Goal: Task Accomplishment & Management: Manage account settings

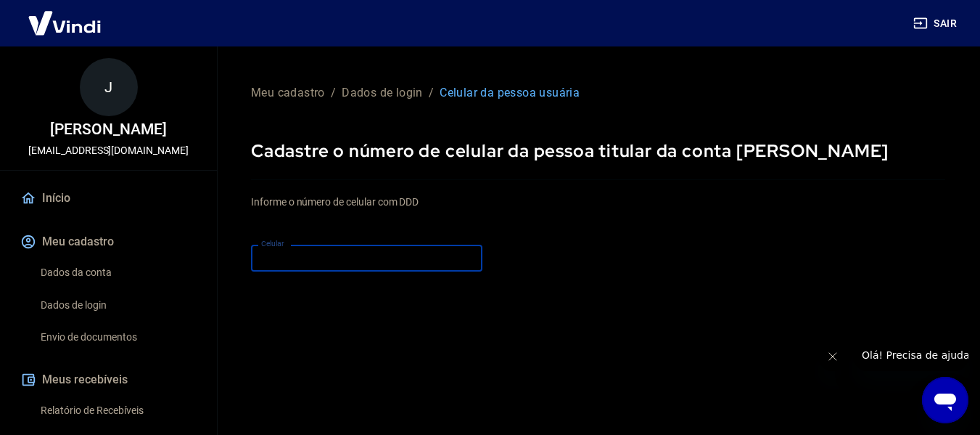
click at [435, 261] on input "Celular" at bounding box center [366, 257] width 231 height 27
type input "(88) 99656-7826"
click at [583, 260] on div "Informe o número de celular com DDD Celular (88) 99656-7826 Celular" at bounding box center [598, 234] width 694 height 80
click at [442, 258] on input "(88) 99656-7826" at bounding box center [366, 257] width 231 height 27
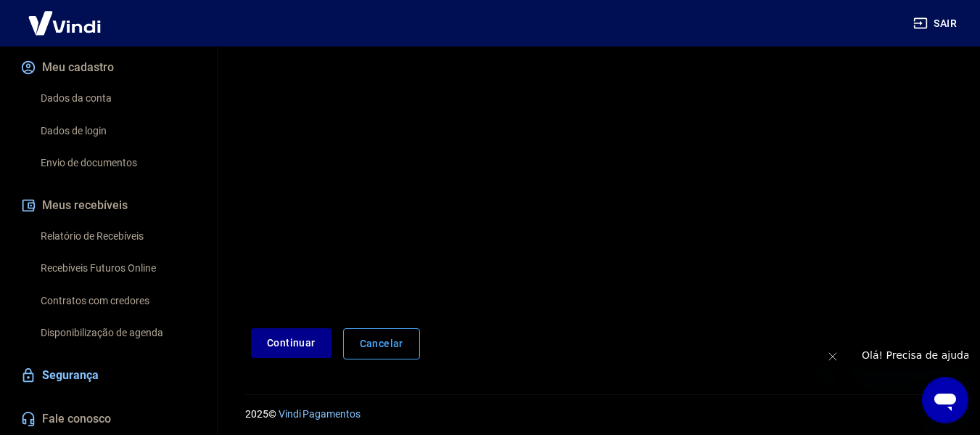
scroll to position [252, 0]
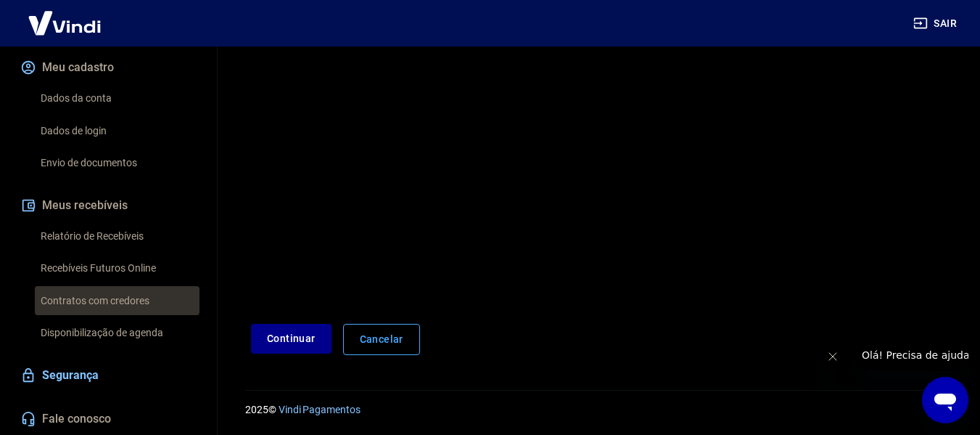
click at [125, 291] on link "Contratos com credores" at bounding box center [117, 301] width 165 height 30
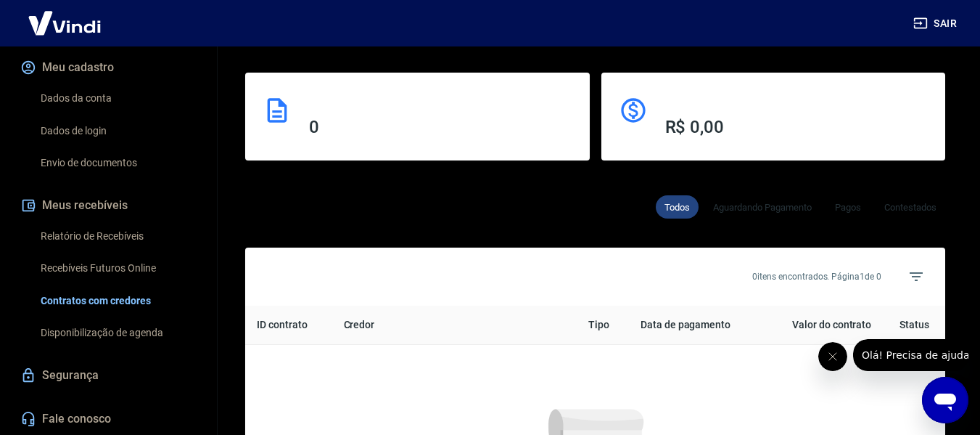
scroll to position [722, 0]
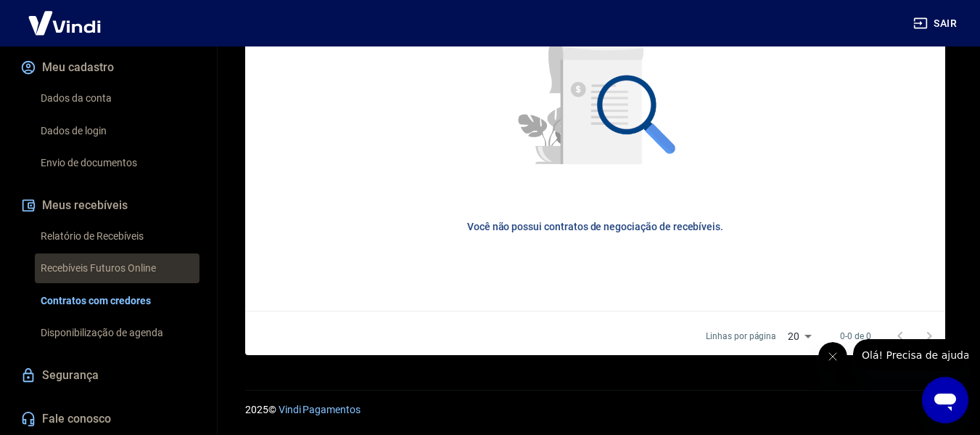
click at [142, 265] on link "Recebíveis Futuros Online" at bounding box center [117, 268] width 165 height 30
click at [932, 118] on div "Você não possui contratos de negociação de recebíveis. Assim que houver contrat…" at bounding box center [595, 142] width 677 height 313
drag, startPoint x: 46, startPoint y: 18, endPoint x: 32, endPoint y: 22, distance: 14.3
click at [968, 395] on div "2025 © Vindi Pagamentos" at bounding box center [595, 403] width 770 height 62
drag, startPoint x: 946, startPoint y: 402, endPoint x: 1868, endPoint y: 780, distance: 996.4
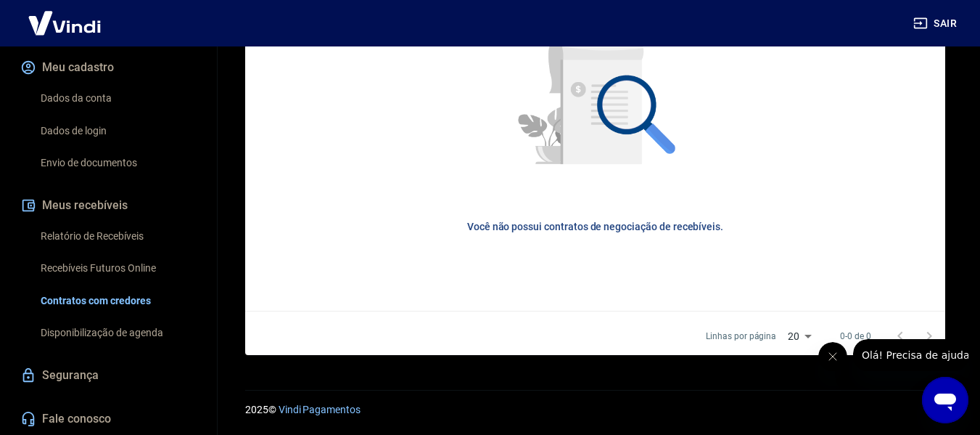
click at [946, 402] on icon "Abrir janela de mensagens" at bounding box center [945, 401] width 22 height 17
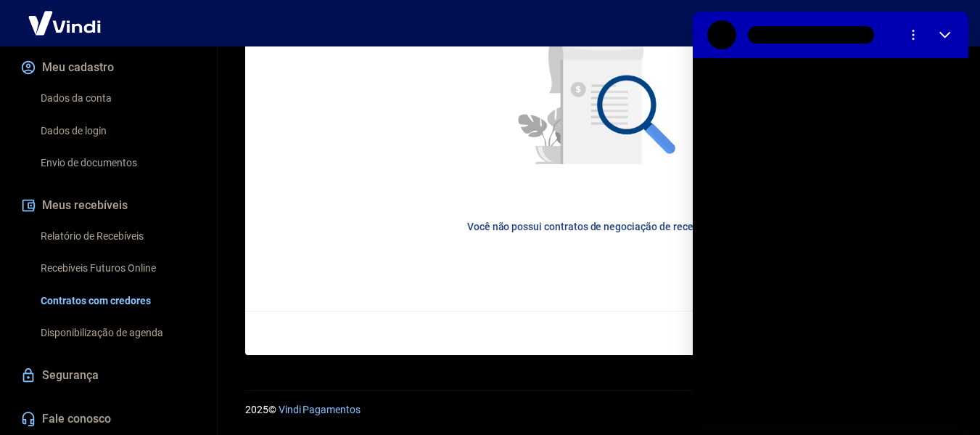
scroll to position [0, 0]
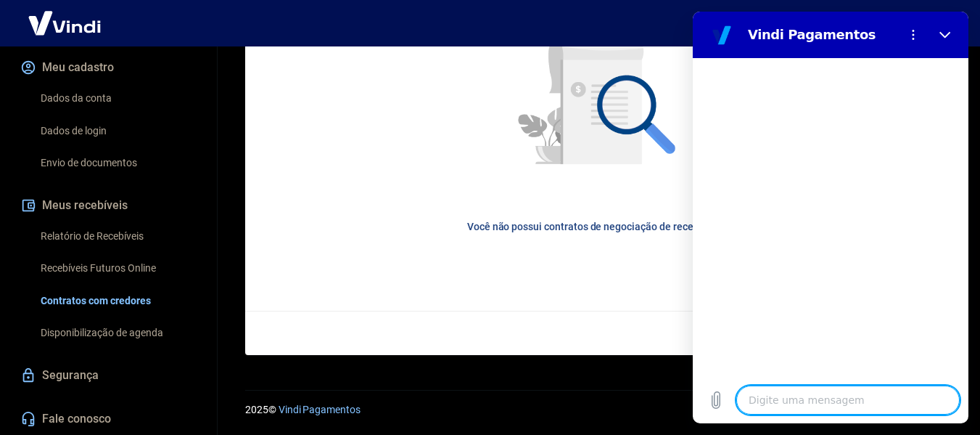
click at [794, 390] on textarea at bounding box center [847, 399] width 223 height 29
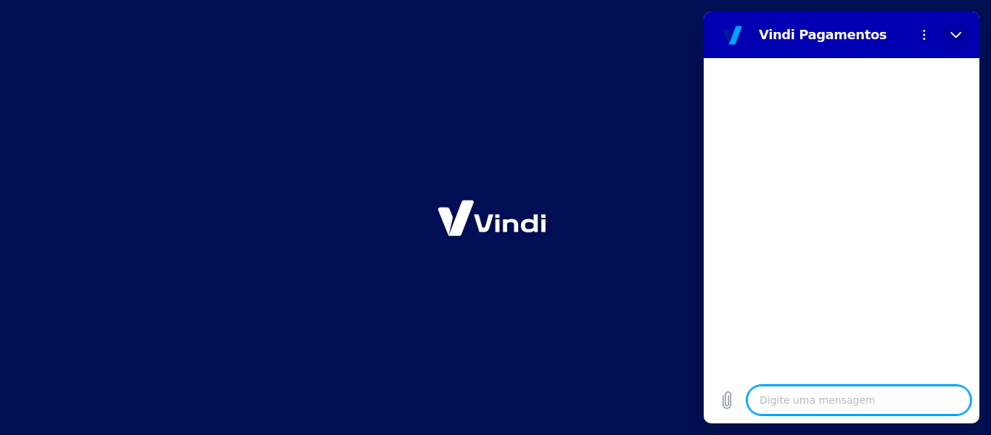
type textarea "x"
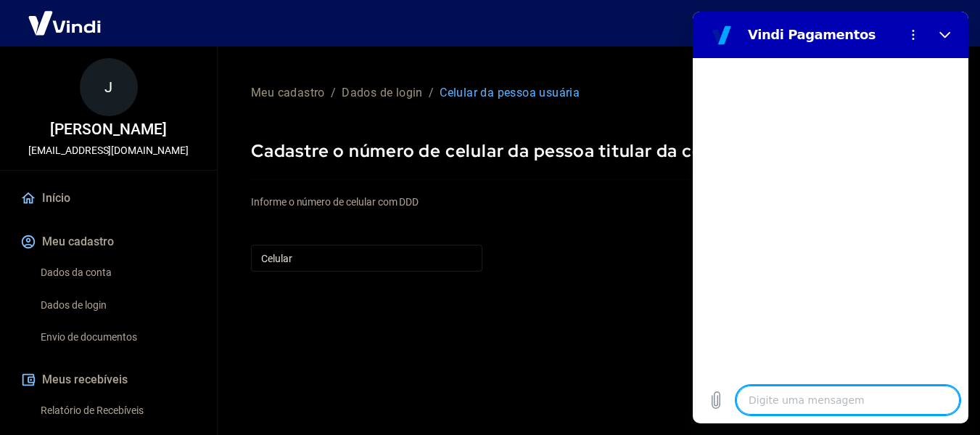
click at [781, 397] on textarea at bounding box center [847, 399] width 223 height 29
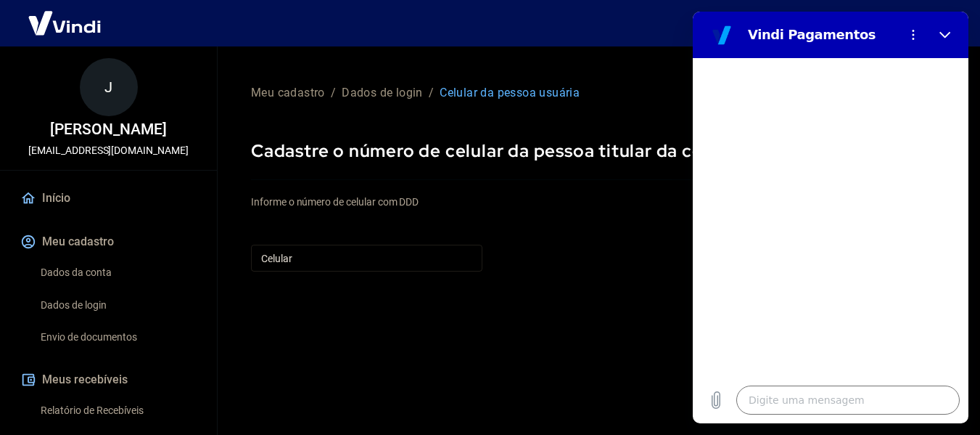
click at [781, 31] on h2 "Vindi Pagamentos" at bounding box center [820, 34] width 145 height 17
click at [915, 36] on icon "Menu de opções" at bounding box center [913, 35] width 12 height 12
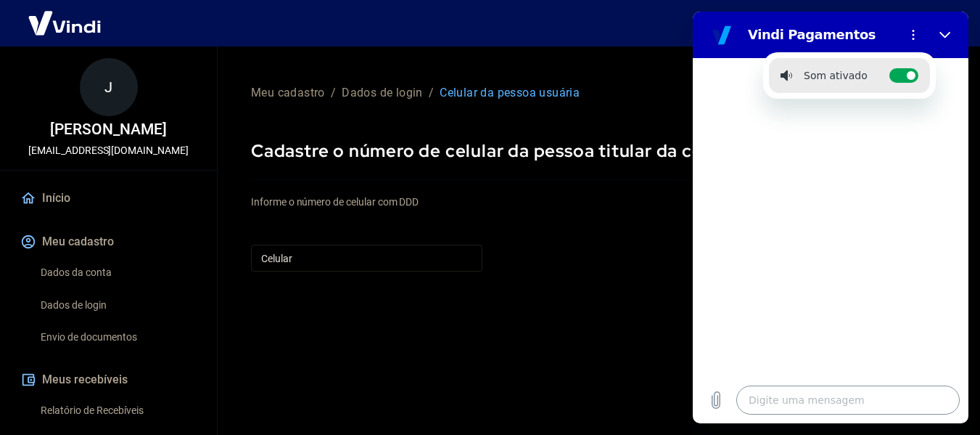
click at [772, 395] on textarea at bounding box center [847, 399] width 223 height 29
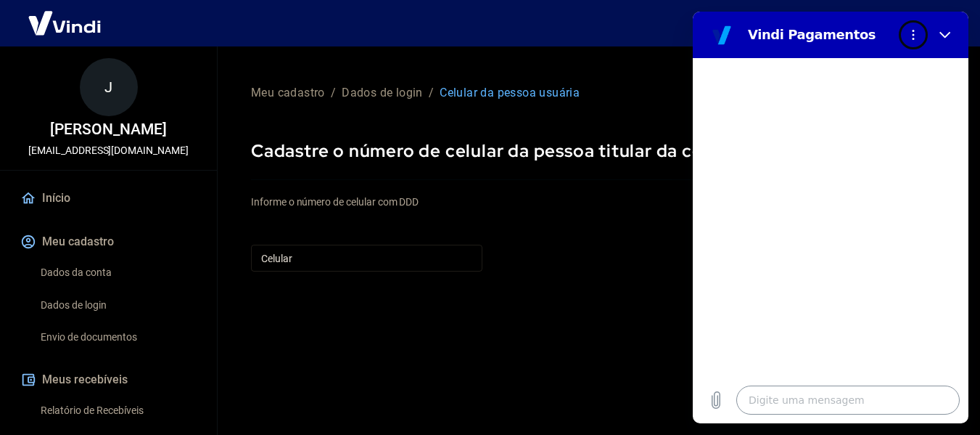
click at [899, 20] on button "Menu de opções" at bounding box center [913, 34] width 29 height 29
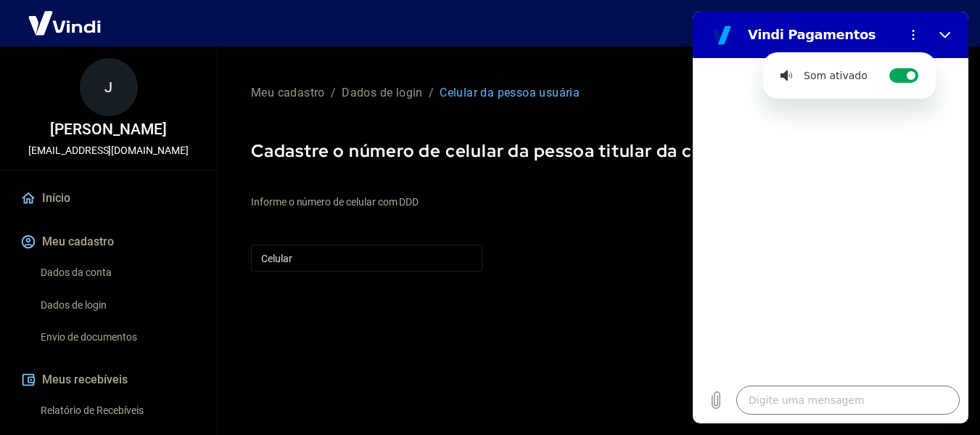
click at [770, 415] on div "Digite uma mensagem x" at bounding box center [831, 399] width 276 height 46
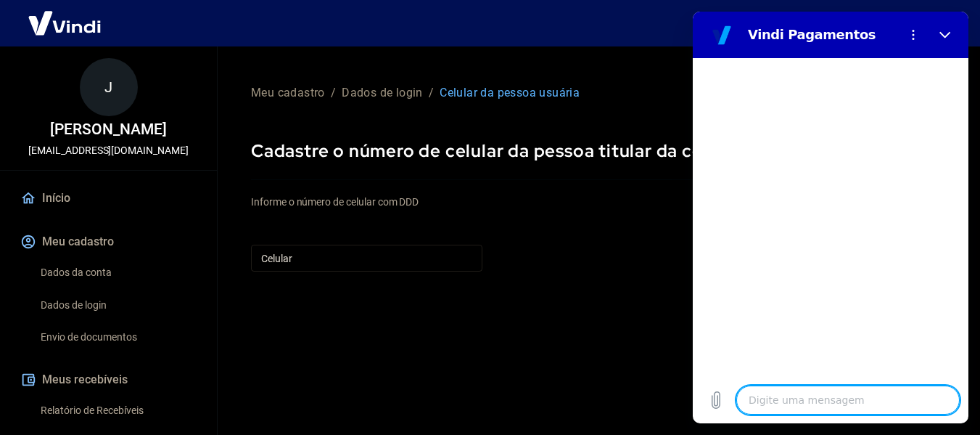
click at [775, 399] on textarea at bounding box center [847, 399] width 223 height 29
type textarea "o"
type textarea "x"
type textarea "ol"
type textarea "x"
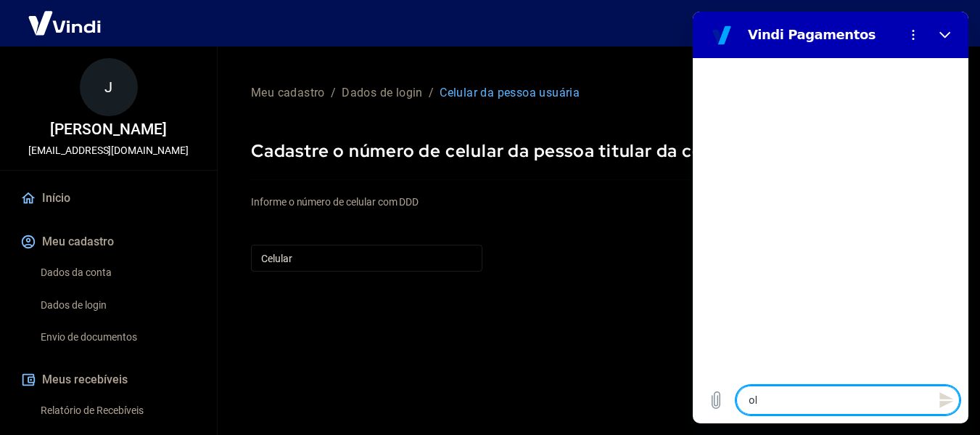
type textarea "ola"
type textarea "x"
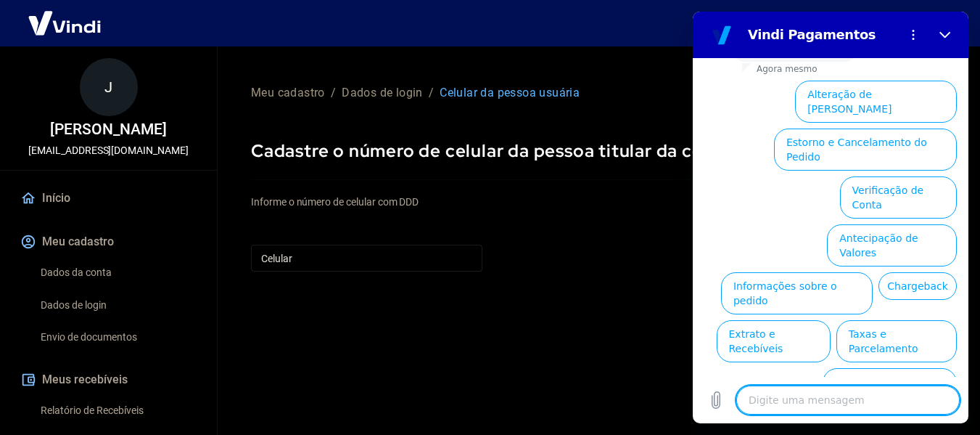
scroll to position [145, 0]
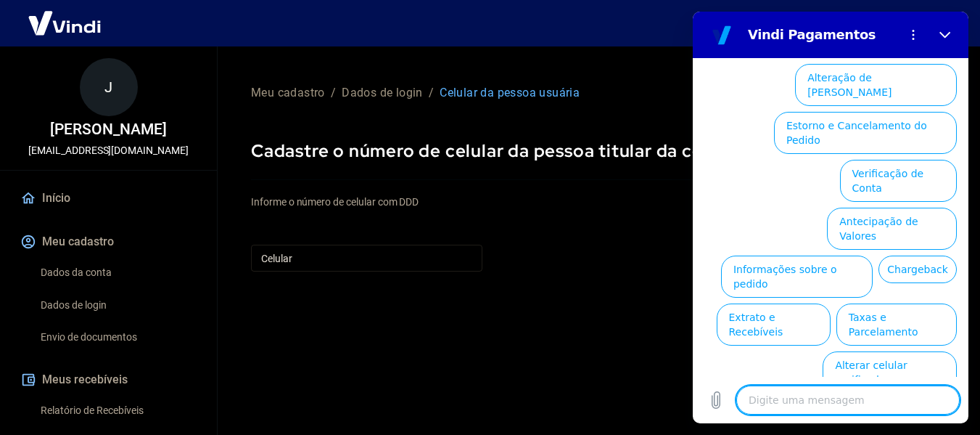
type textarea "e"
type textarea "x"
type textarea "es"
type textarea "x"
type textarea "ese"
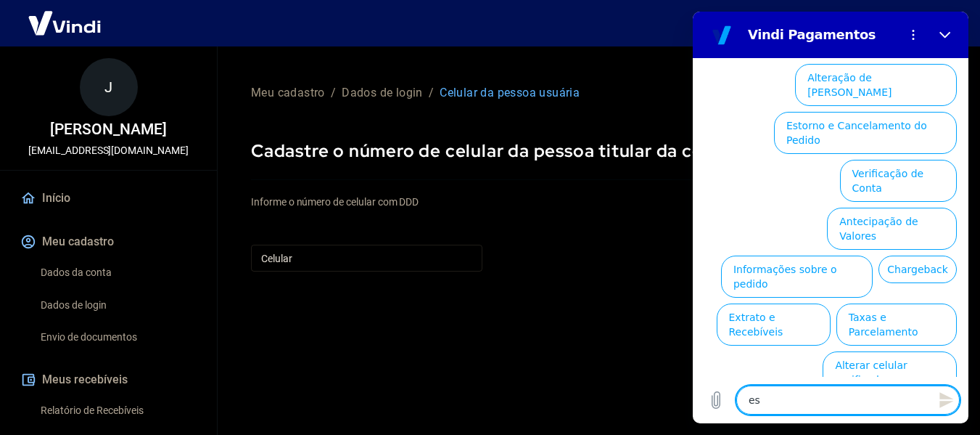
type textarea "x"
type textarea "es"
type textarea "x"
type textarea "esp"
type textarea "x"
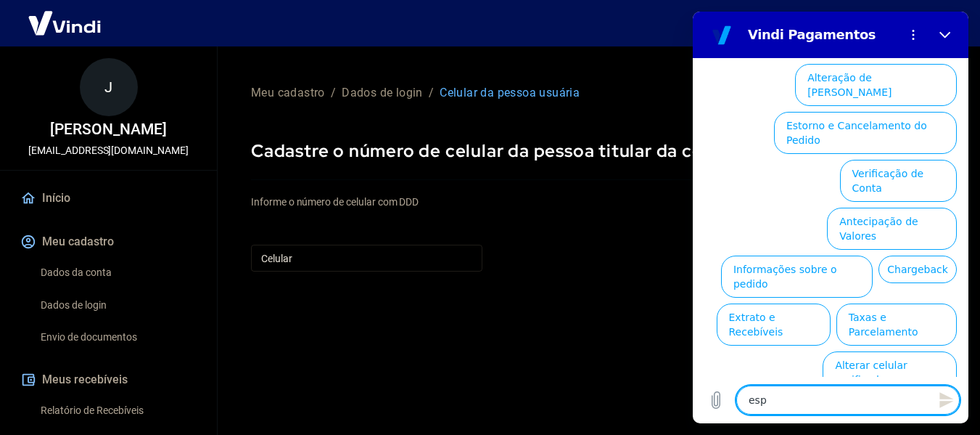
type textarea "espe"
type textarea "x"
type textarea "espec"
type textarea "x"
type textarea "especi"
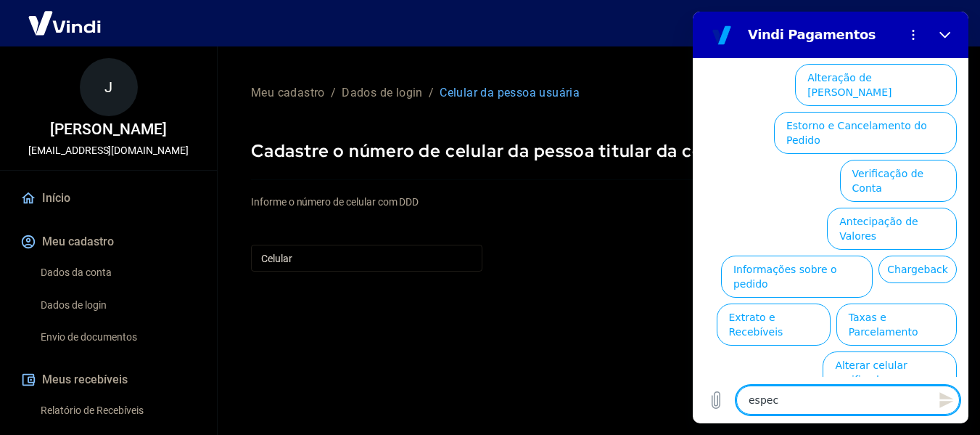
type textarea "x"
type textarea "especia"
type textarea "x"
type textarea "especial"
type textarea "x"
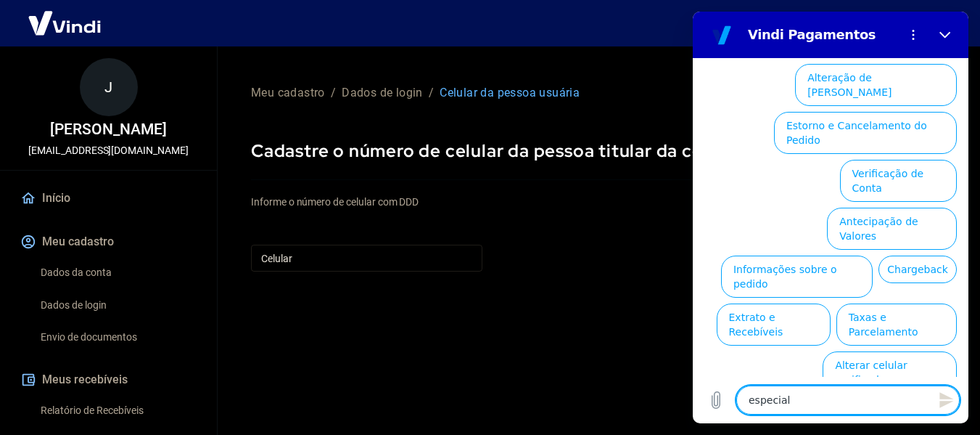
type textarea "especiali"
type textarea "x"
type textarea "especialis"
type textarea "x"
type textarea "especialist"
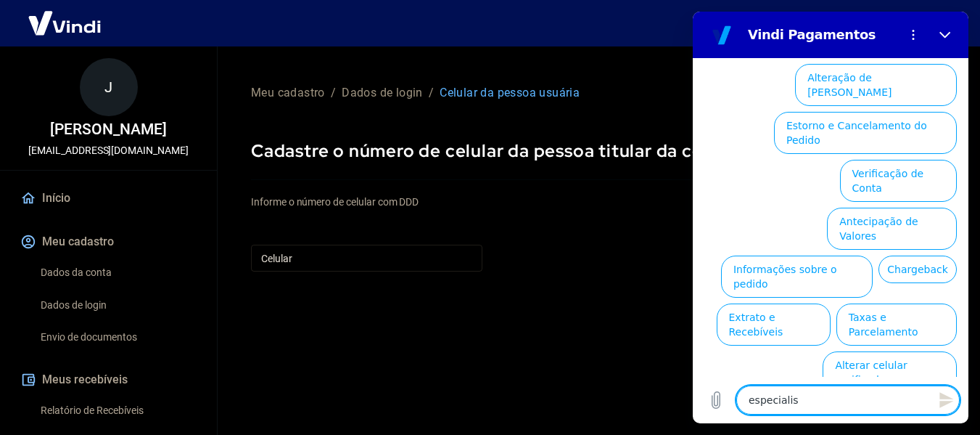
type textarea "x"
type textarea "especialista"
type textarea "x"
type textarea "especialista"
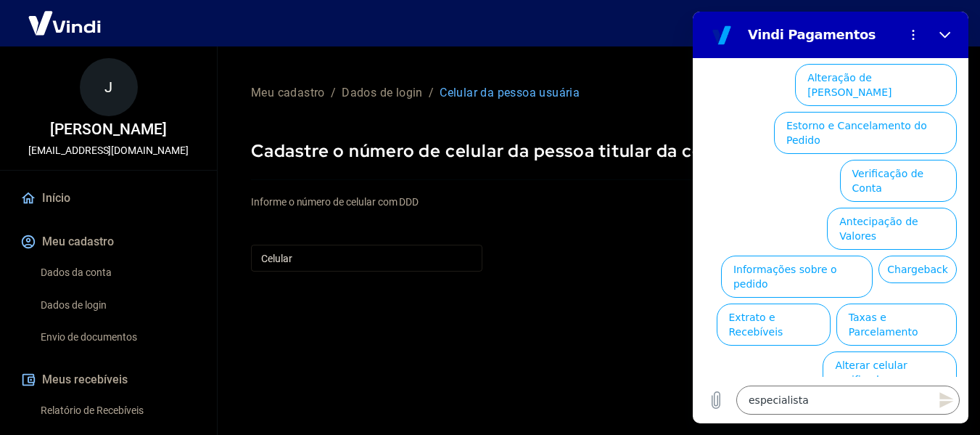
click at [844, 399] on button "Assinaturas e Faturas Tray" at bounding box center [887, 420] width 140 height 42
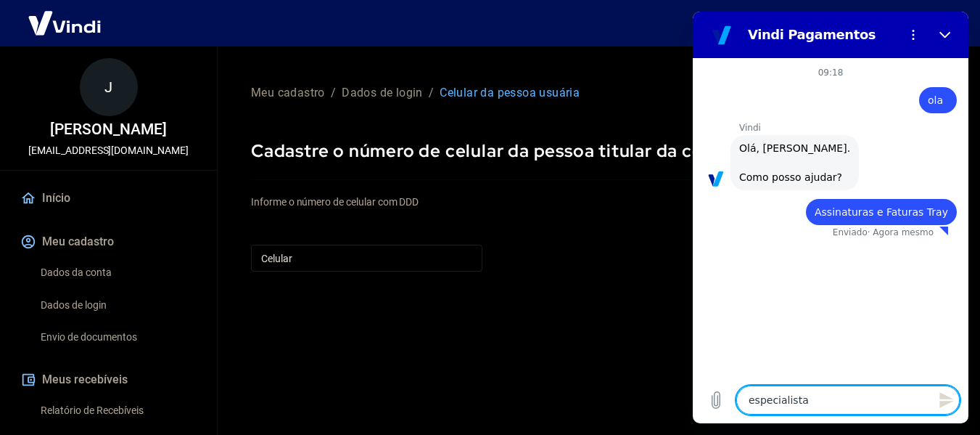
type textarea "x"
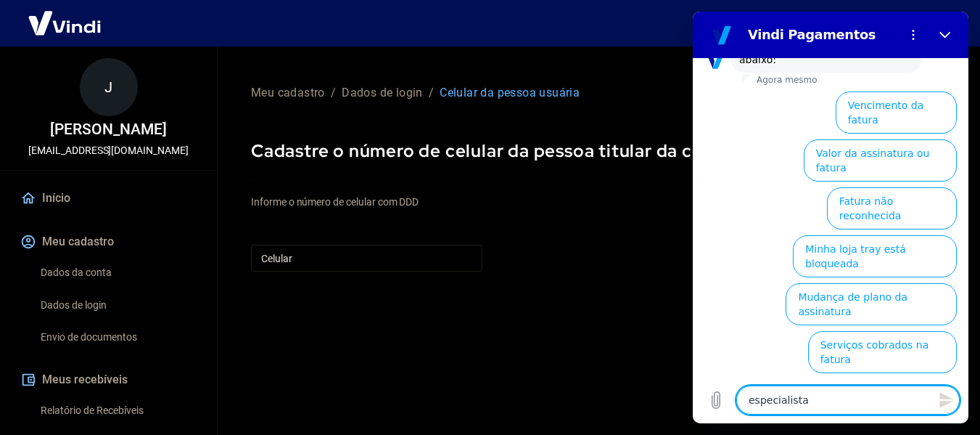
scroll to position [242, 0]
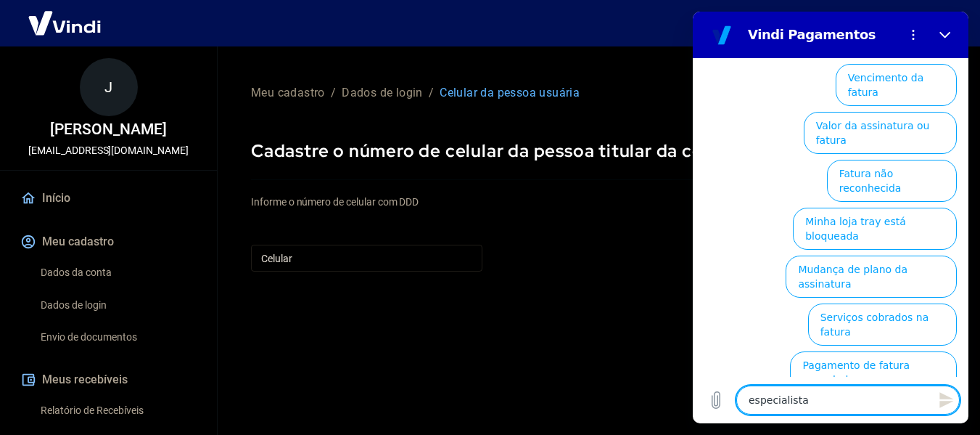
click at [952, 398] on icon "Enviar mensagem" at bounding box center [946, 400] width 14 height 16
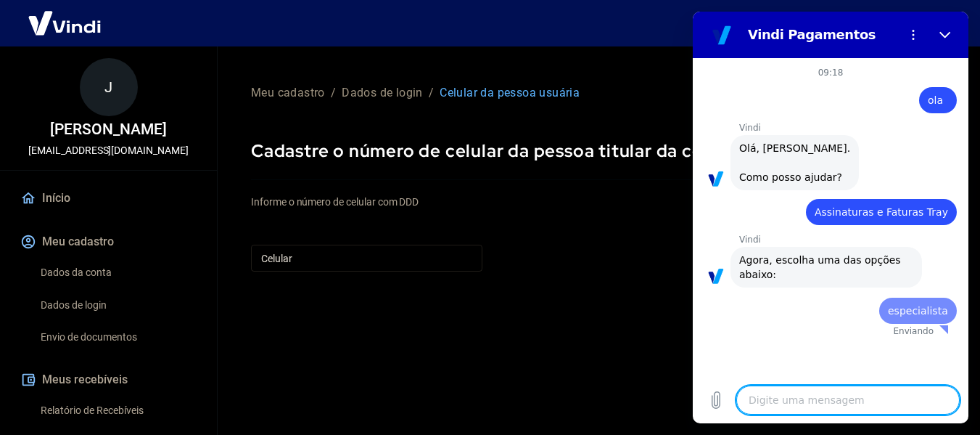
scroll to position [0, 0]
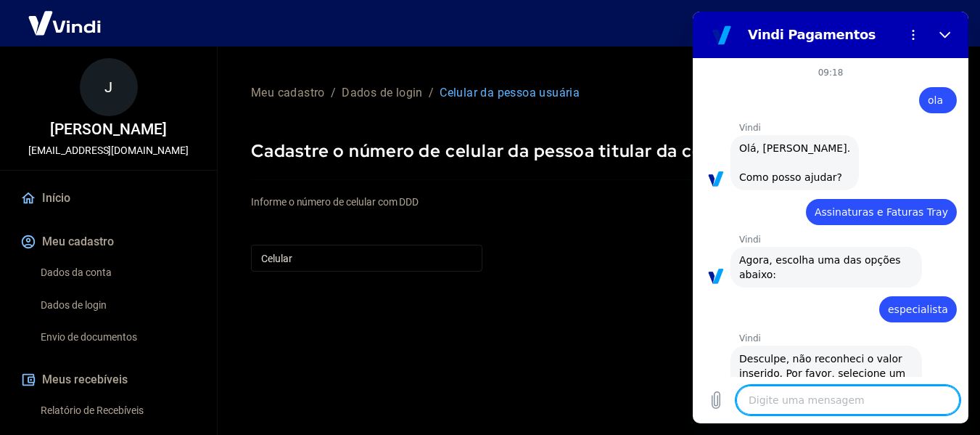
type textarea "x"
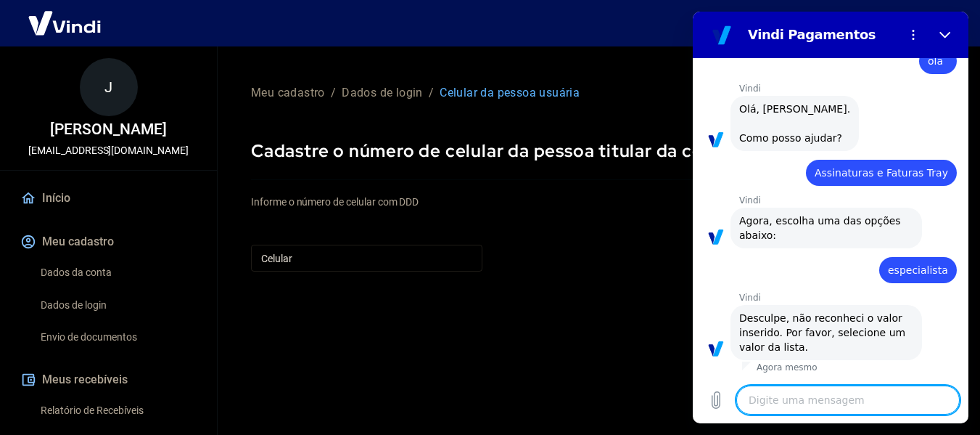
scroll to position [54, 0]
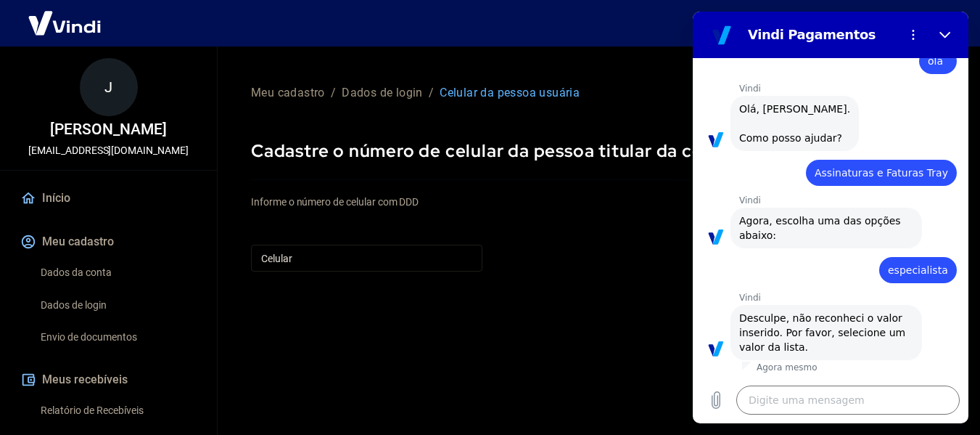
drag, startPoint x: 1661, startPoint y: 339, endPoint x: 960, endPoint y: 339, distance: 700.7
click at [812, 292] on p "Vindi" at bounding box center [853, 298] width 229 height 12
click at [751, 224] on span "Agora, escolha uma das opções abaixo:" at bounding box center [821, 228] width 165 height 26
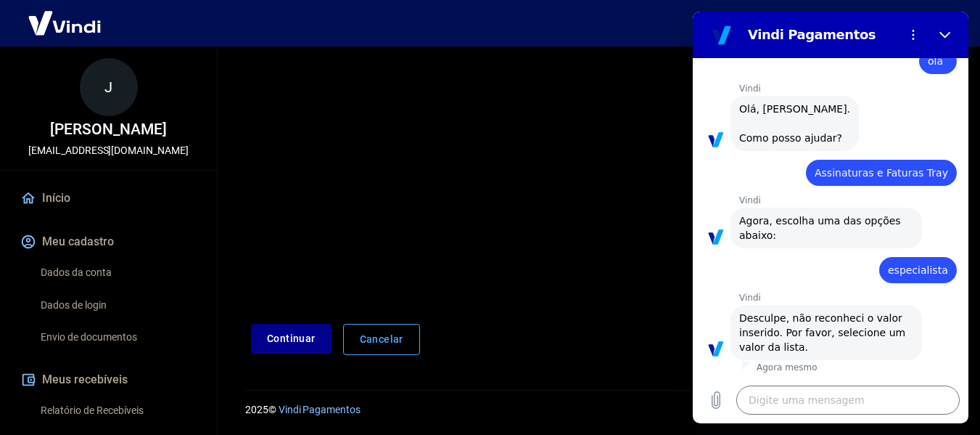
click at [733, 229] on div "Vindi diz: Agora, escolha uma das opções abaixo:" at bounding box center [826, 227] width 192 height 41
click at [717, 237] on figure at bounding box center [715, 236] width 23 height 23
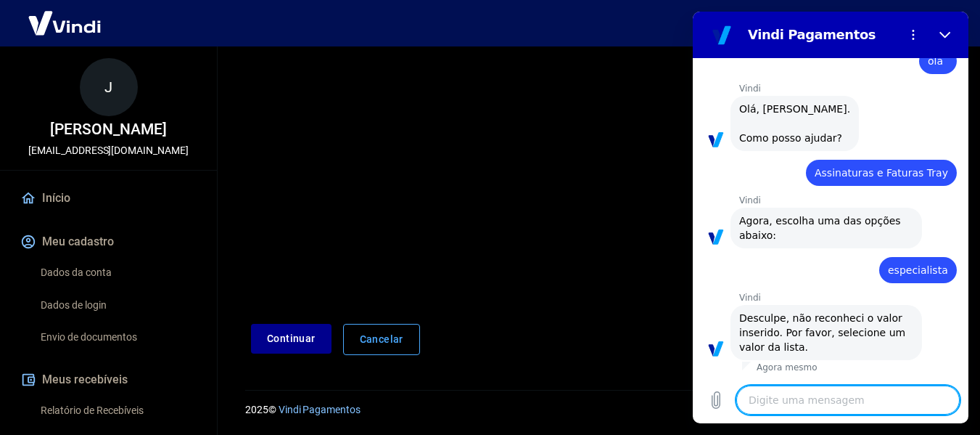
click at [830, 394] on textarea at bounding box center [847, 399] width 223 height 29
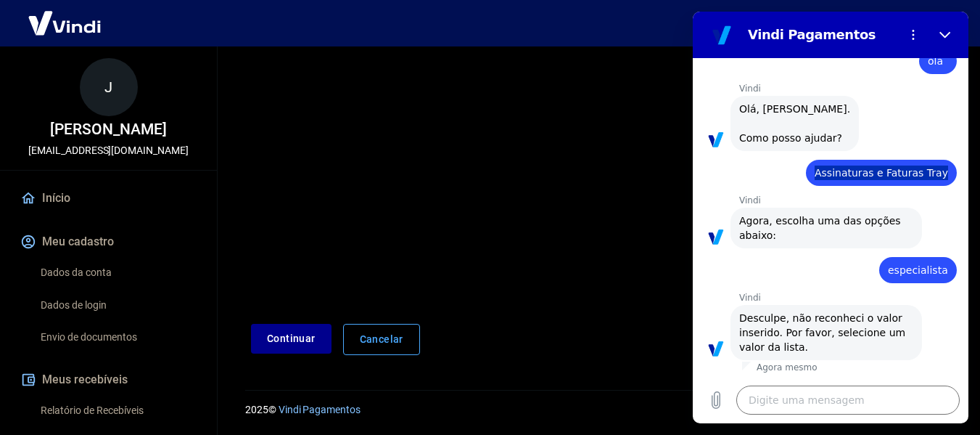
drag, startPoint x: 817, startPoint y: 172, endPoint x: 942, endPoint y: 164, distance: 125.0
click at [942, 164] on div "diz: Assinaturas e Faturas Tray" at bounding box center [881, 173] width 151 height 26
copy span "Assinaturas e Faturas Tray"
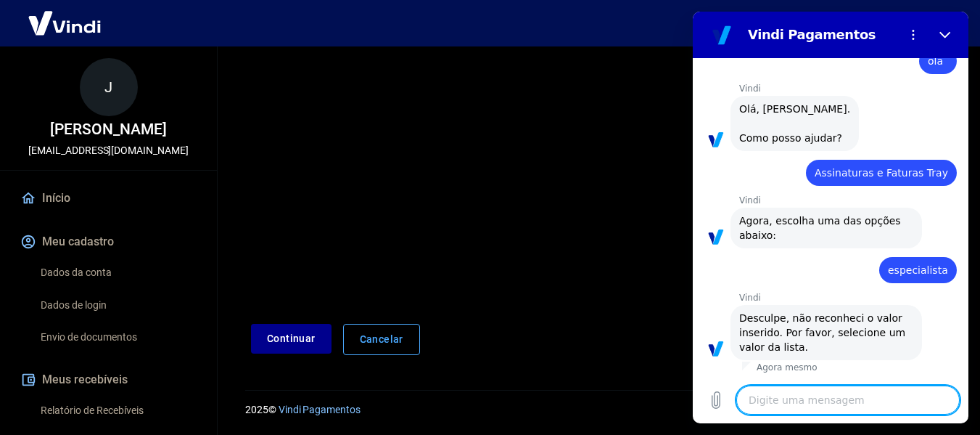
click at [771, 395] on textarea at bounding box center [847, 399] width 223 height 29
paste textarea "Assinaturas e Faturas Tray"
type textarea "Assinaturas e Faturas Tray"
type textarea "x"
type textarea "Assinaturas e Faturas Tray"
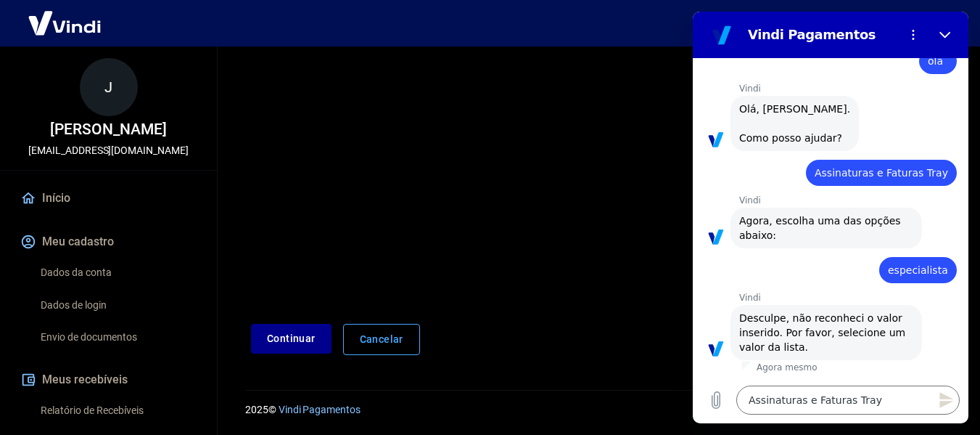
click at [945, 403] on icon "Enviar mensagem" at bounding box center [946, 400] width 14 height 16
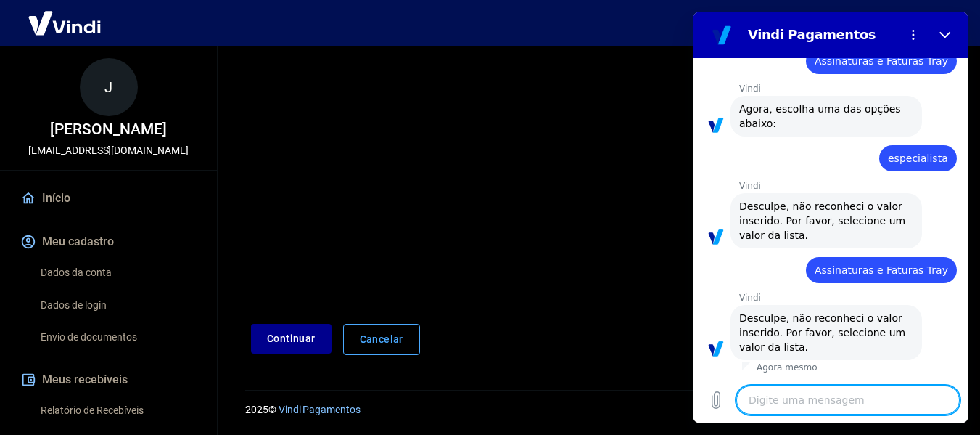
scroll to position [165, 0]
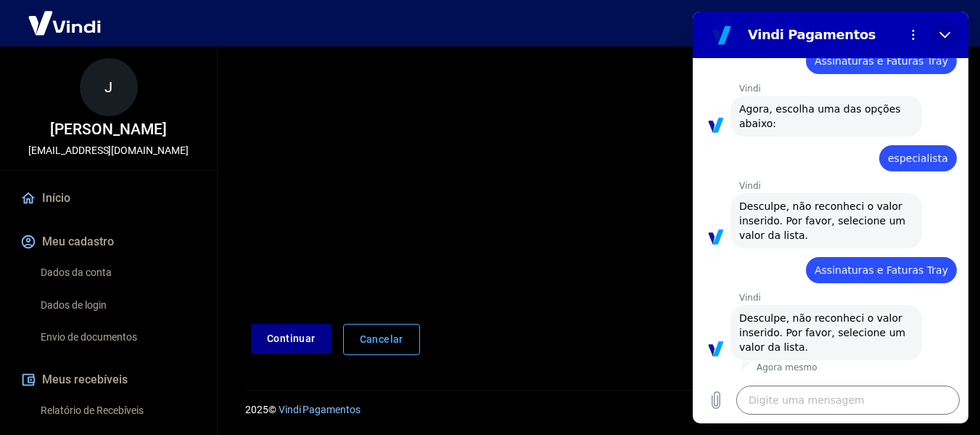
click at [948, 32] on icon "Fechar" at bounding box center [945, 35] width 12 height 12
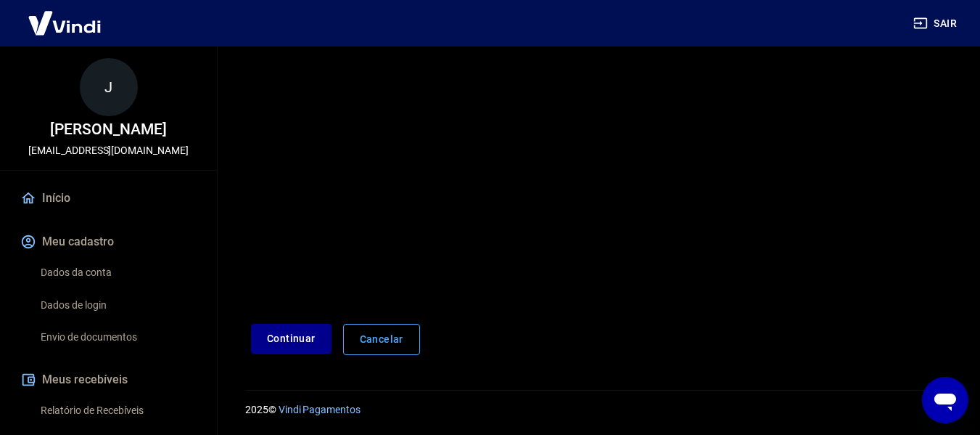
click at [936, 395] on icon "Abrir janela de mensagens" at bounding box center [945, 400] width 26 height 26
type textarea "x"
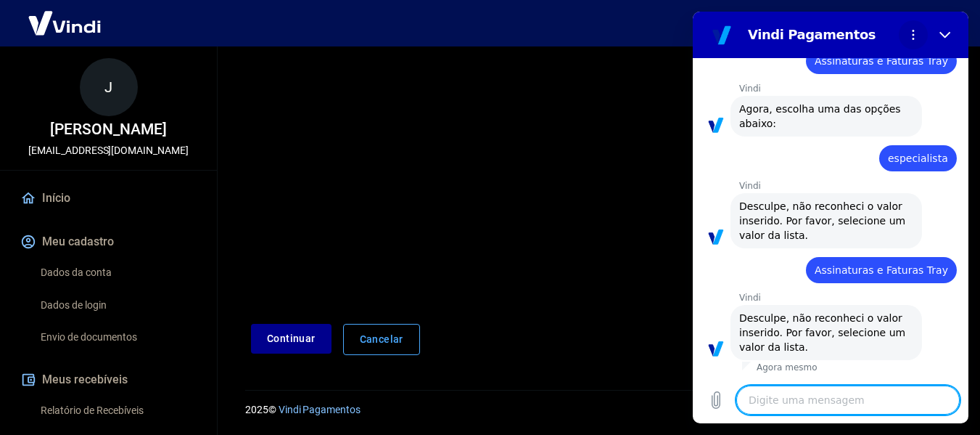
click at [907, 34] on button "Menu de opções" at bounding box center [913, 34] width 29 height 29
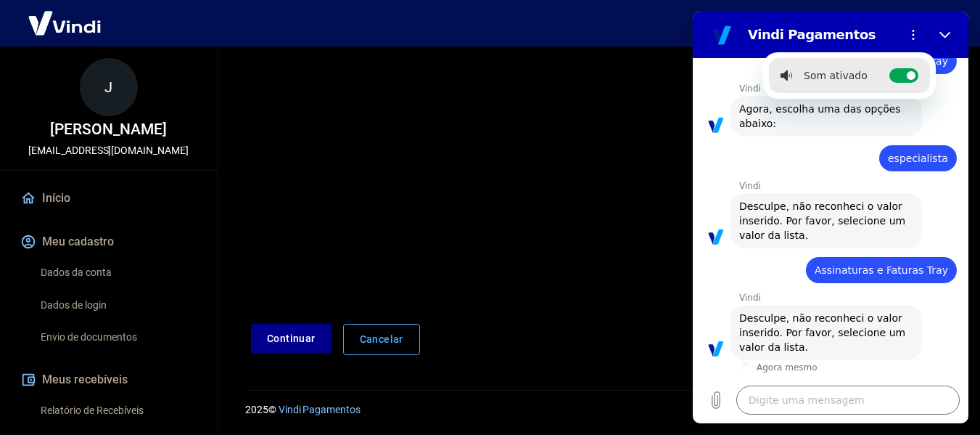
click at [844, 202] on span "Desculpe, não reconheci o valor inserido. Por favor, selecione um valor da list…" at bounding box center [824, 220] width 170 height 41
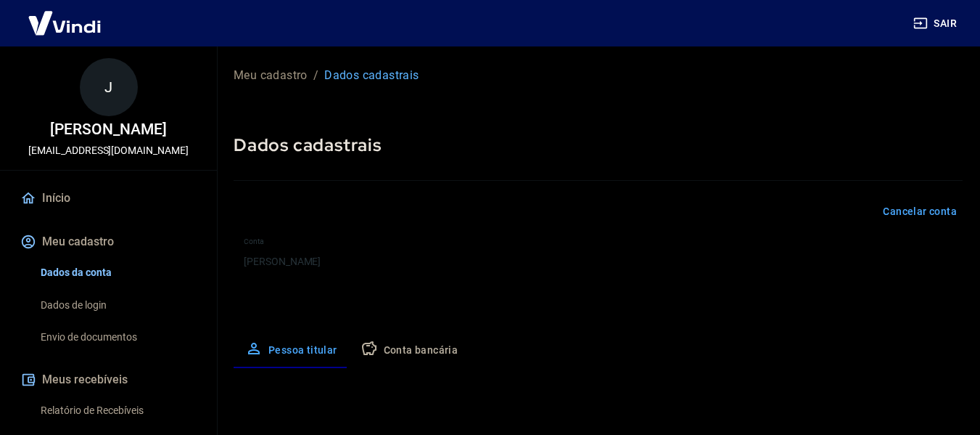
select select "CE"
select select "business"
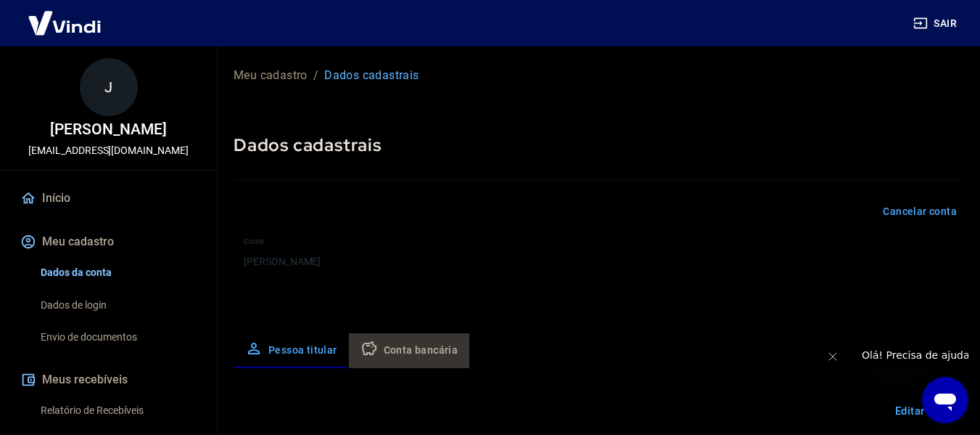
click at [422, 345] on button "Conta bancária" at bounding box center [409, 350] width 121 height 35
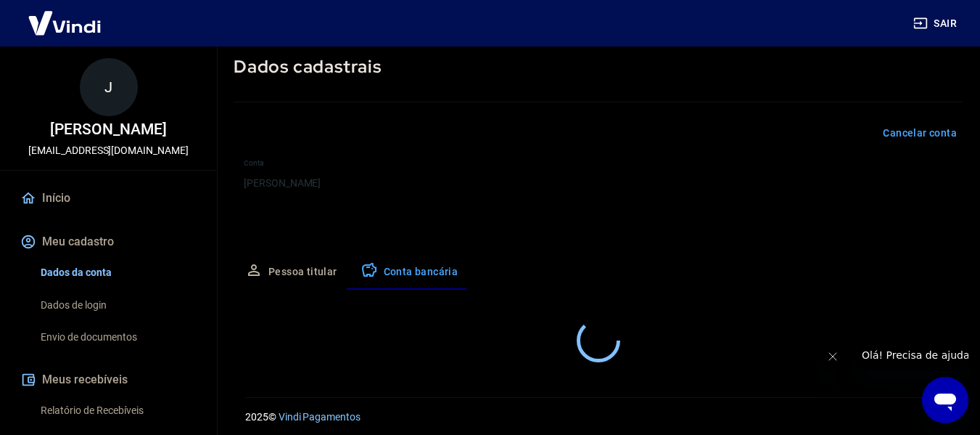
select select "1"
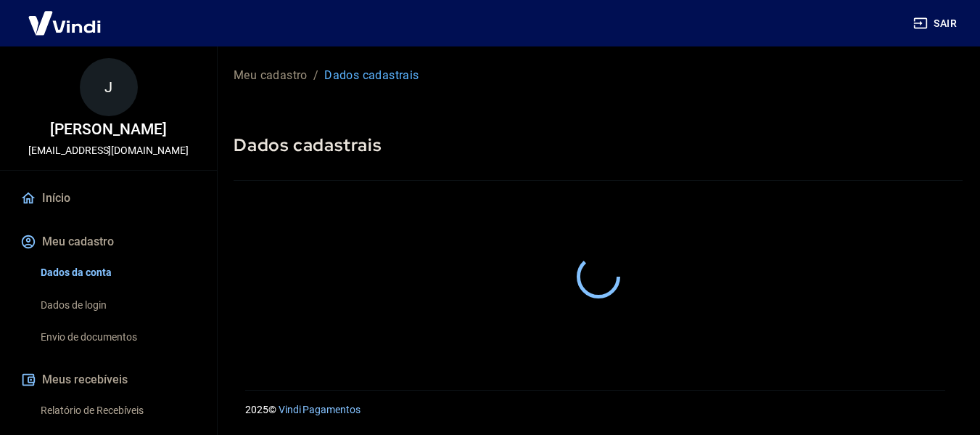
select select "CE"
select select "business"
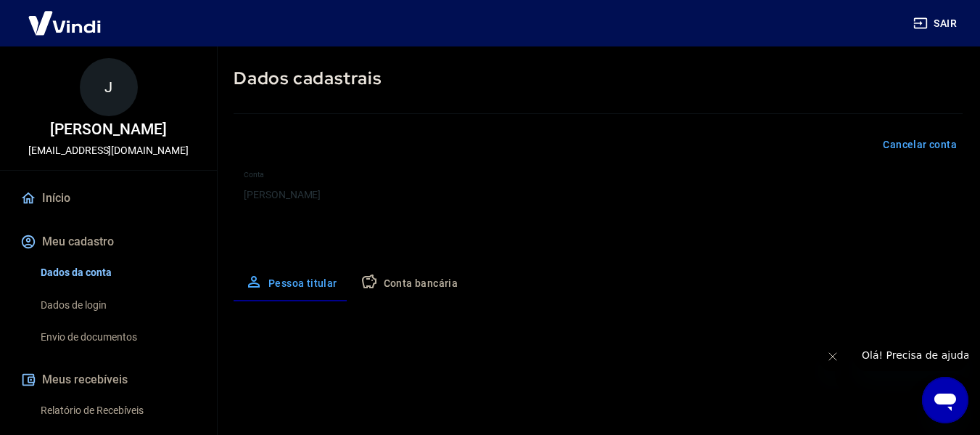
scroll to position [59, 0]
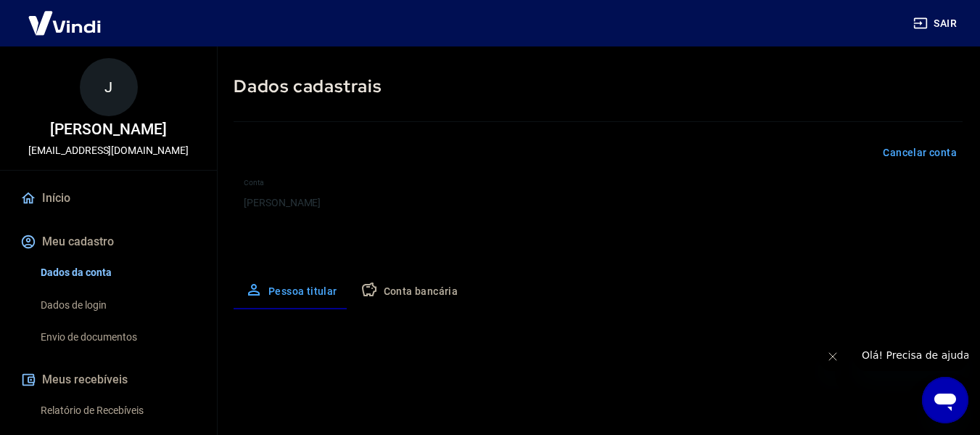
click at [390, 292] on button "Conta bancária" at bounding box center [409, 291] width 121 height 35
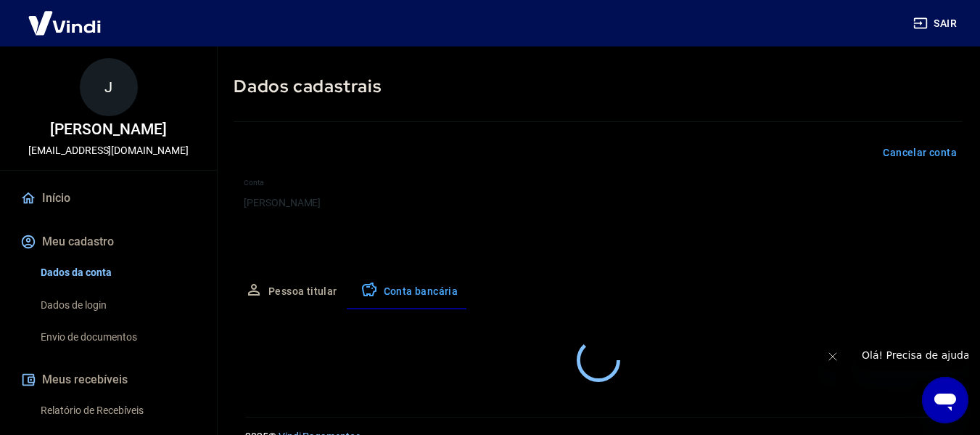
select select "1"
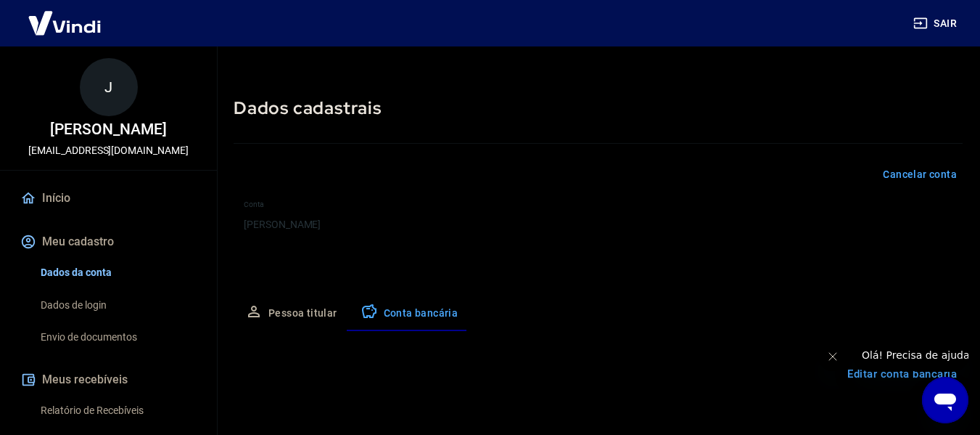
scroll to position [0, 0]
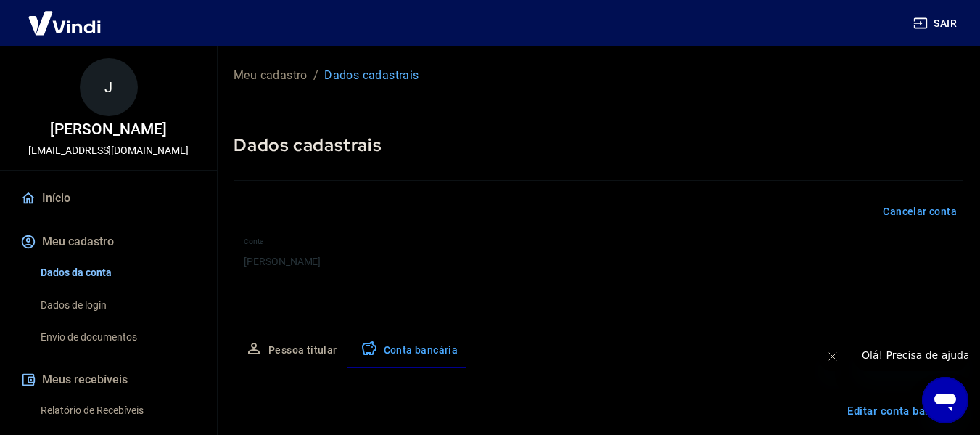
click at [256, 75] on p "Meu cadastro" at bounding box center [271, 75] width 74 height 17
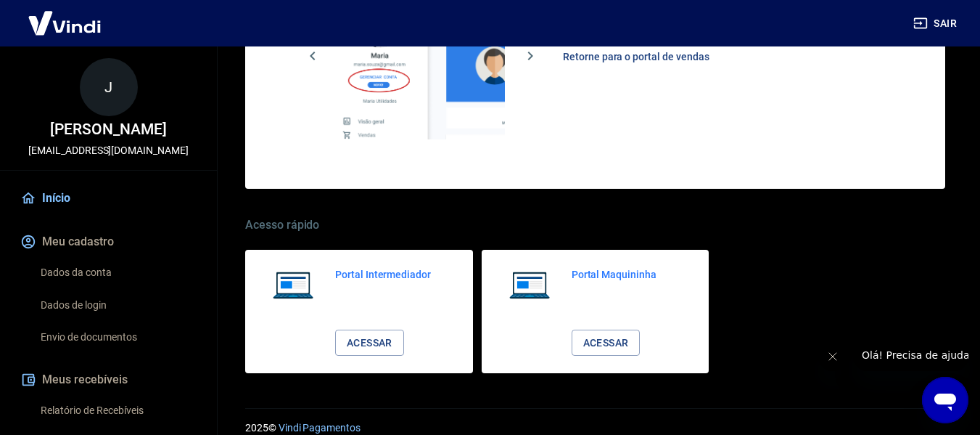
scroll to position [906, 0]
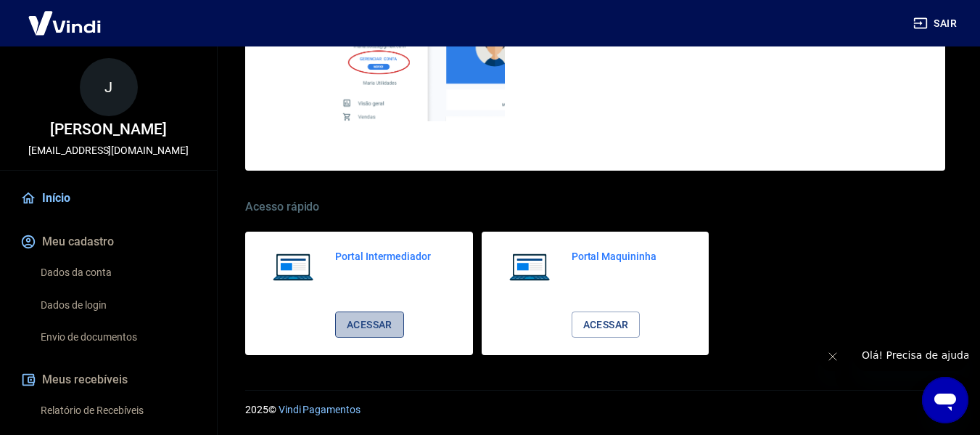
click at [379, 322] on link "Acessar" at bounding box center [369, 324] width 69 height 27
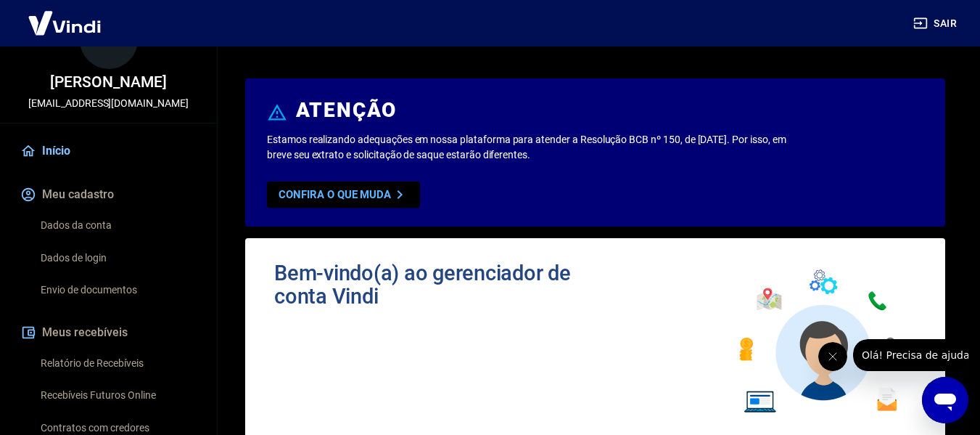
scroll to position [0, 0]
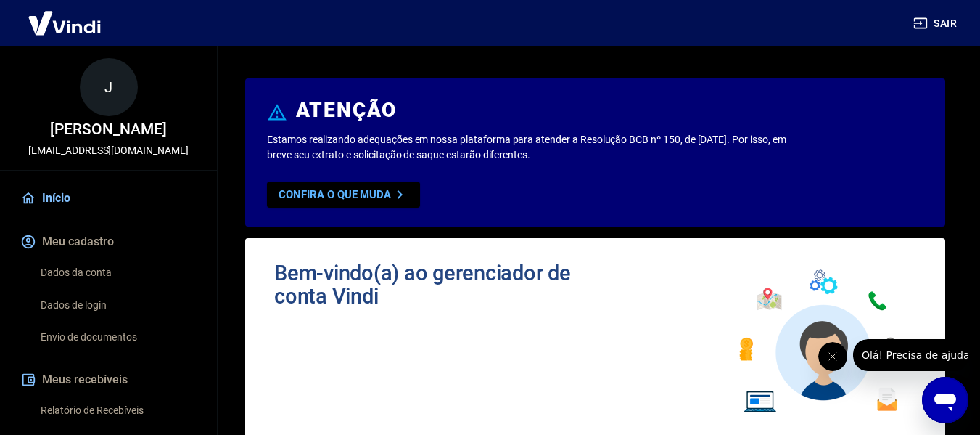
click at [118, 122] on p "[PERSON_NAME]" at bounding box center [108, 129] width 116 height 15
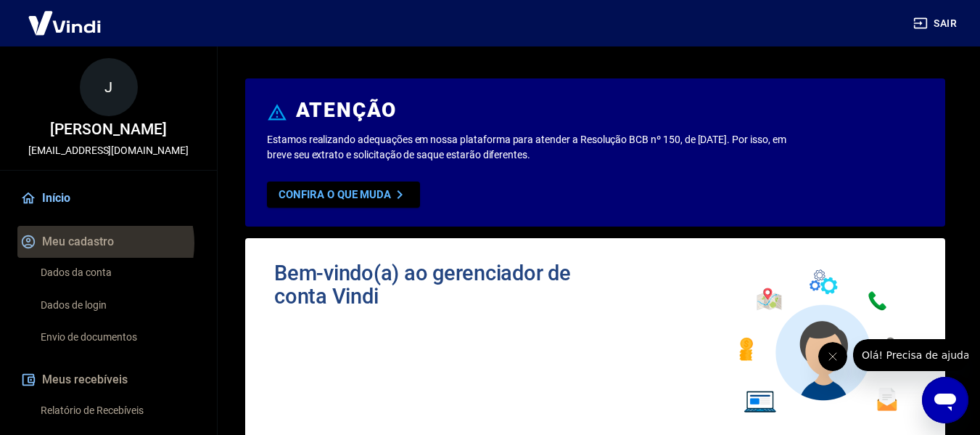
click at [104, 258] on button "Meu cadastro" at bounding box center [108, 242] width 182 height 32
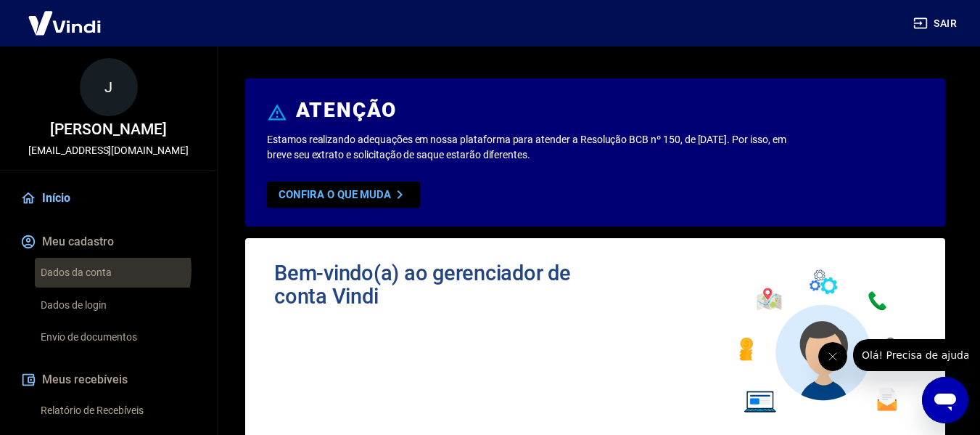
click at [101, 287] on link "Dados da conta" at bounding box center [117, 273] width 165 height 30
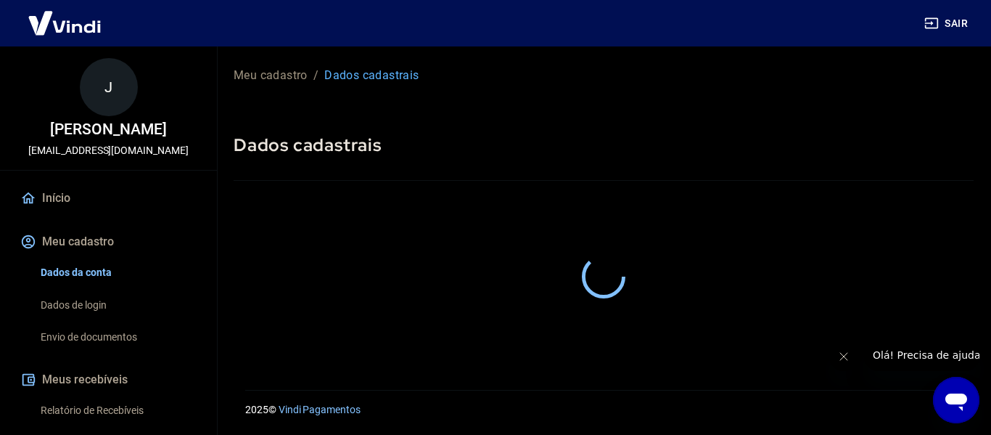
select select "CE"
select select "business"
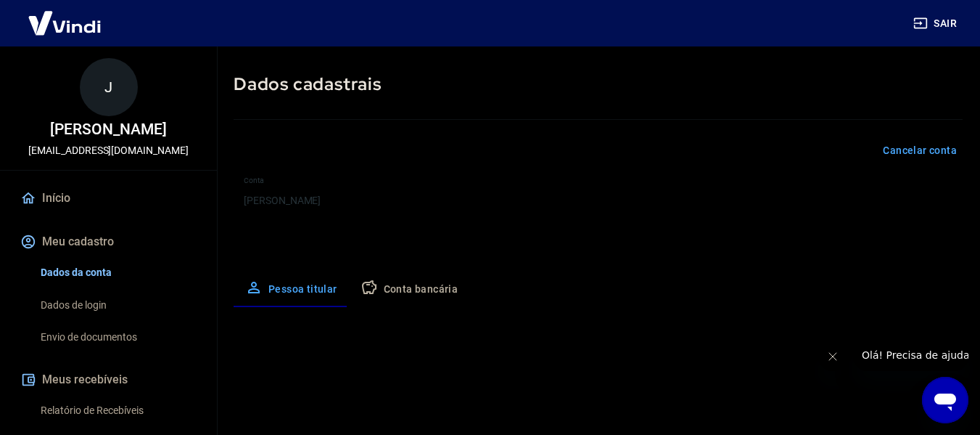
scroll to position [59, 0]
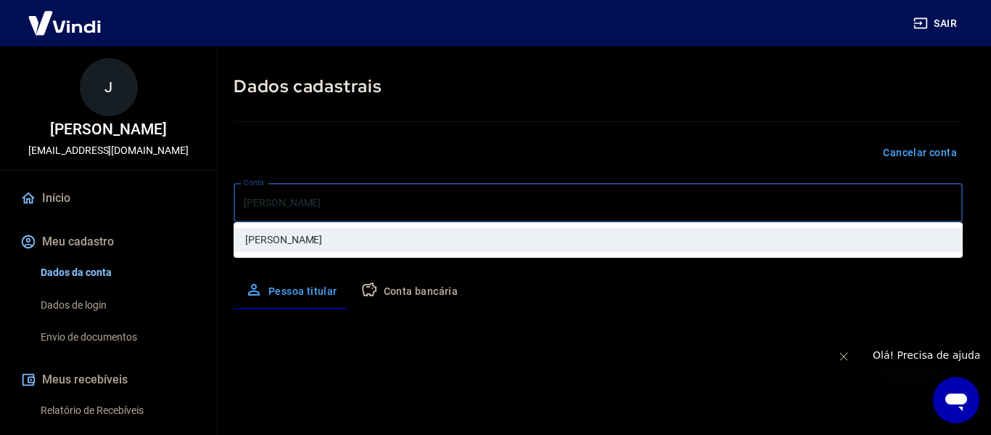
click at [419, 211] on body "Sair J JOSE RICARDO BORGES DA SILVA anabeatrizmagalhaessl.pessoal@gmail.com Iní…" at bounding box center [495, 158] width 991 height 435
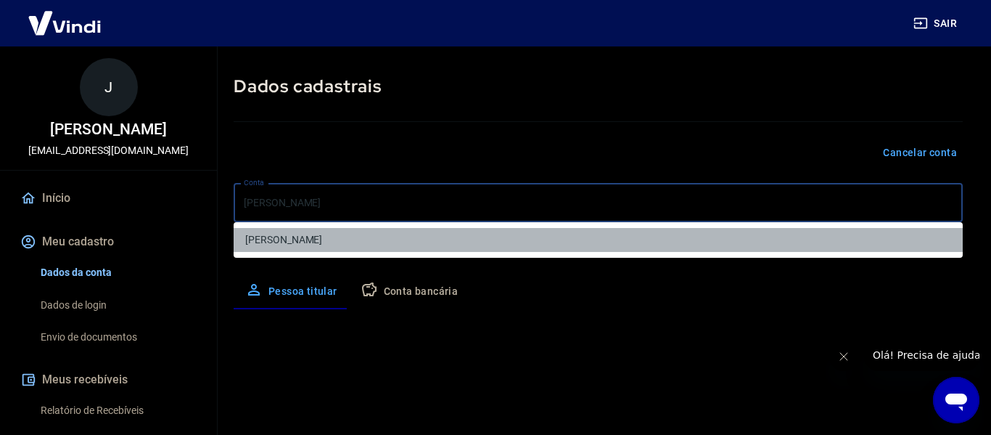
click at [369, 243] on li "[PERSON_NAME]" at bounding box center [598, 240] width 729 height 24
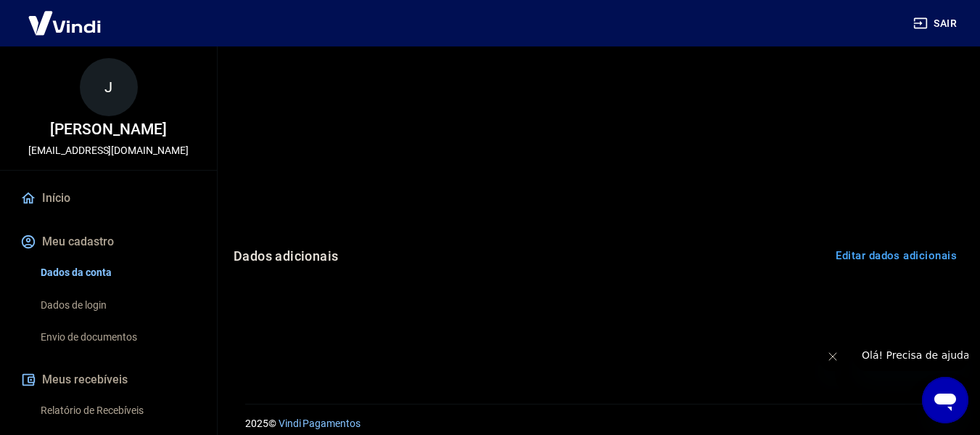
scroll to position [494, 0]
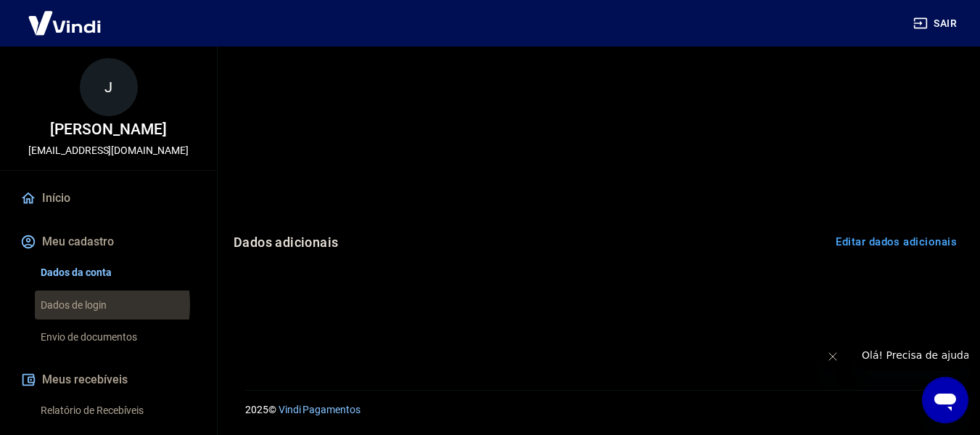
click at [67, 319] on link "Dados de login" at bounding box center [117, 305] width 165 height 30
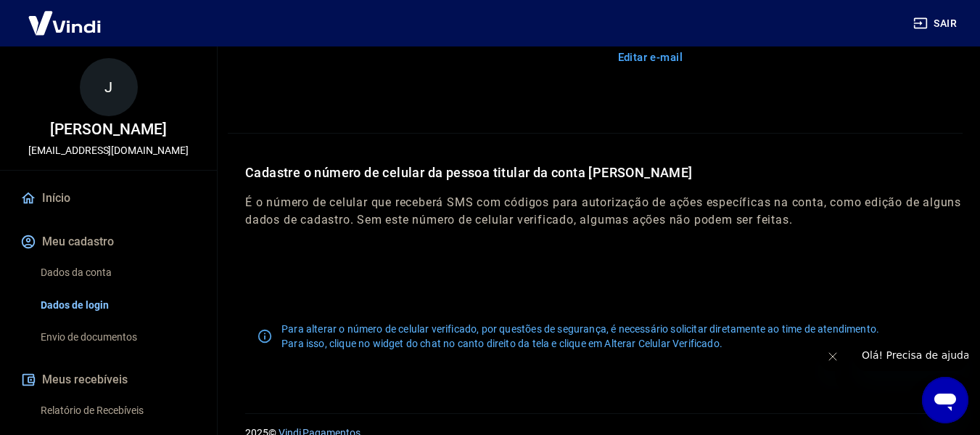
scroll to position [495, 0]
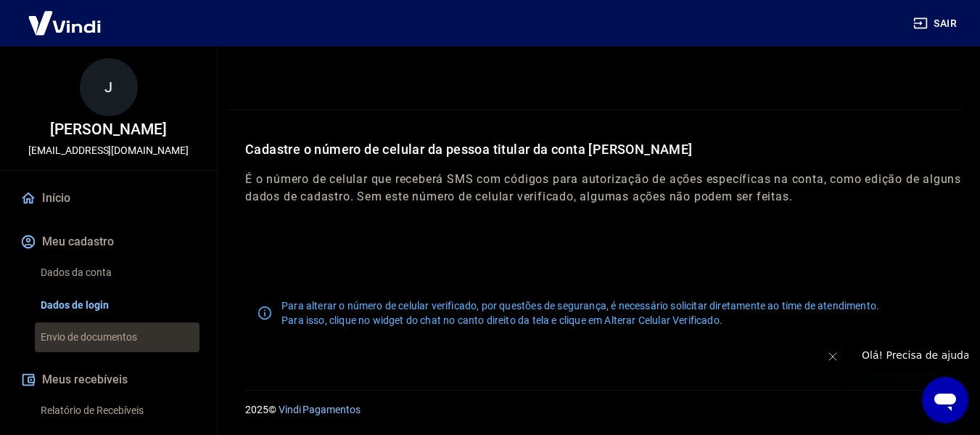
click at [124, 338] on link "Envio de documentos" at bounding box center [117, 337] width 165 height 30
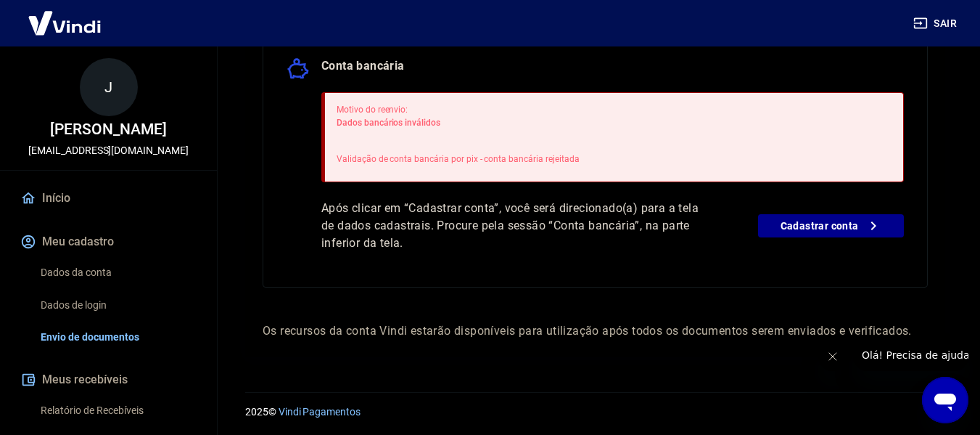
scroll to position [375, 0]
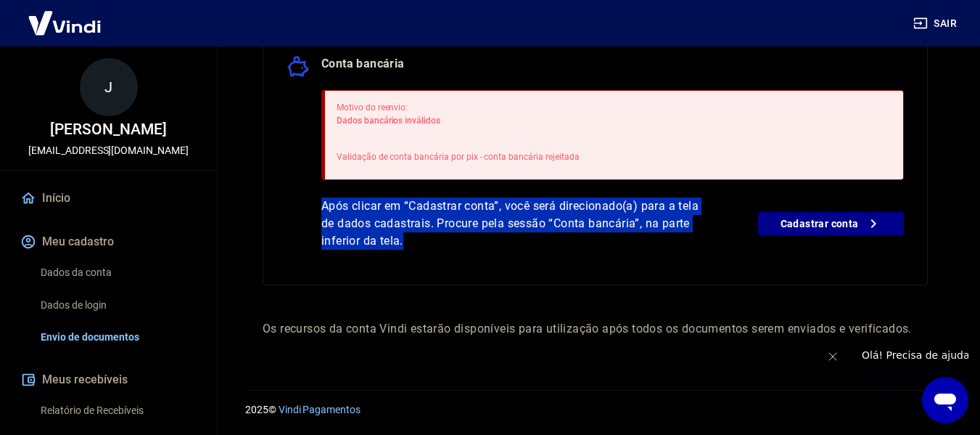
drag, startPoint x: 313, startPoint y: 205, endPoint x: 441, endPoint y: 258, distance: 137.9
click at [441, 258] on div "Conta bancária Motivo do reenvio: Dados bancários inválidos Validação de conta …" at bounding box center [595, 158] width 665 height 254
click at [533, 219] on p "Após clicar em “Cadastrar conta”, você será direcionado(a) para a tela de dados…" at bounding box center [510, 223] width 379 height 52
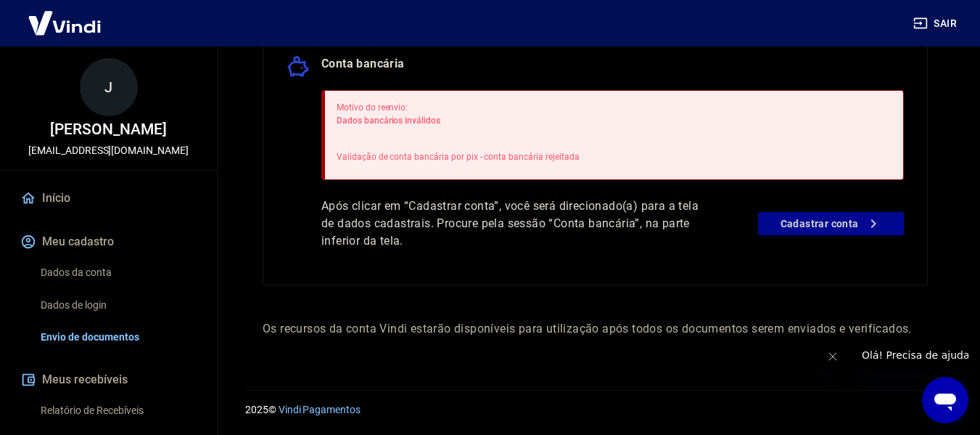
click at [812, 215] on link "Cadastrar conta" at bounding box center [831, 223] width 146 height 23
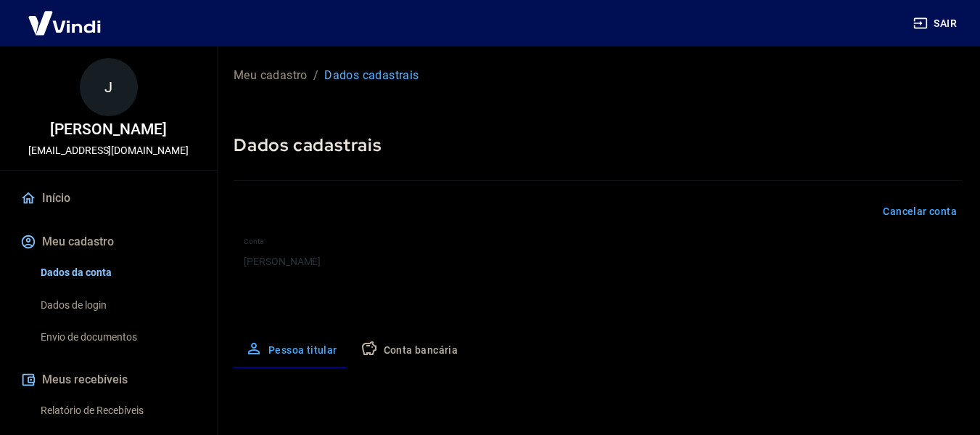
select select "CE"
select select "business"
click at [416, 352] on button "Conta bancária" at bounding box center [409, 350] width 121 height 35
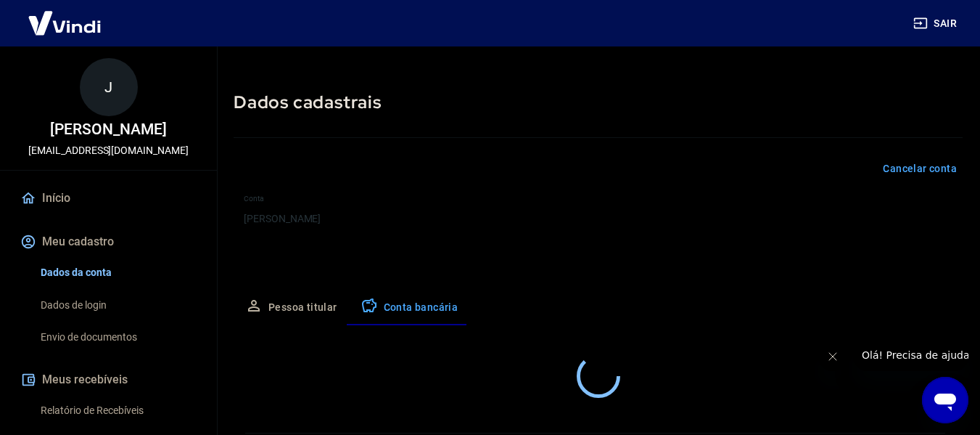
select select "1"
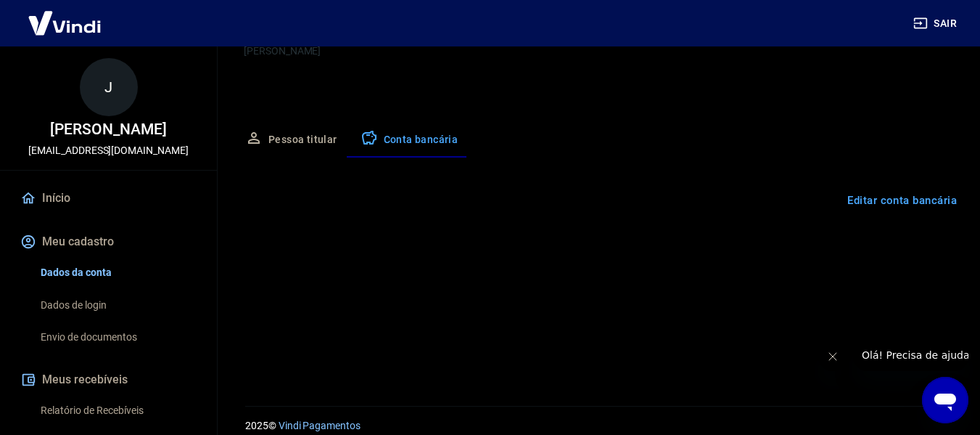
scroll to position [226, 0]
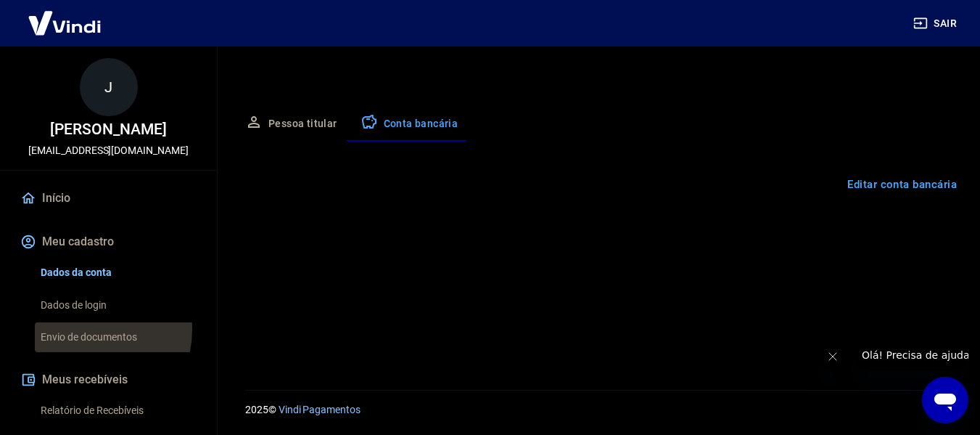
click at [87, 345] on link "Envio de documentos" at bounding box center [117, 337] width 165 height 30
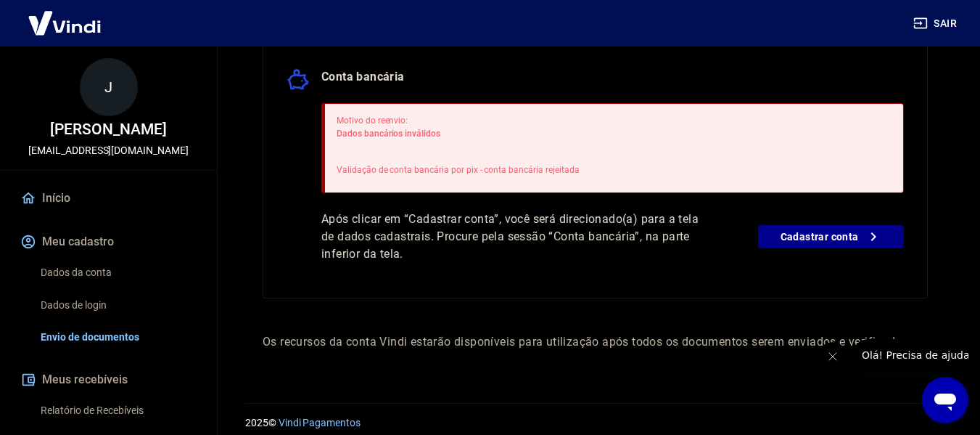
scroll to position [375, 0]
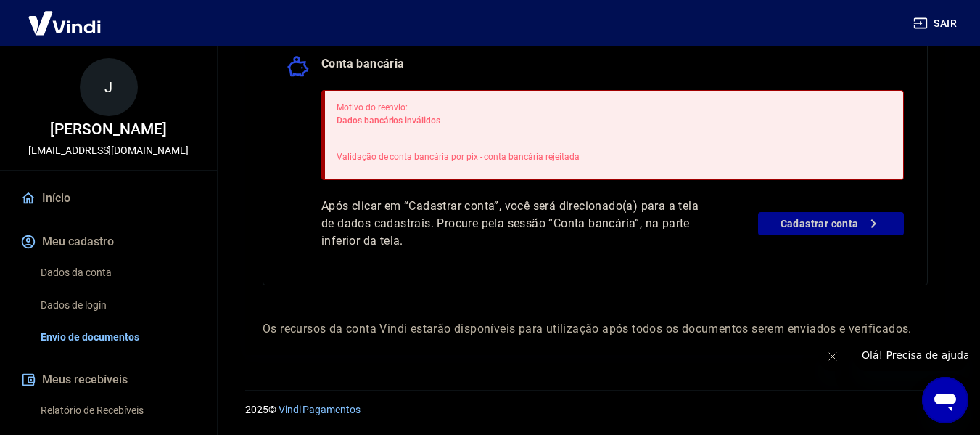
click at [836, 224] on link "Cadastrar conta" at bounding box center [831, 223] width 146 height 23
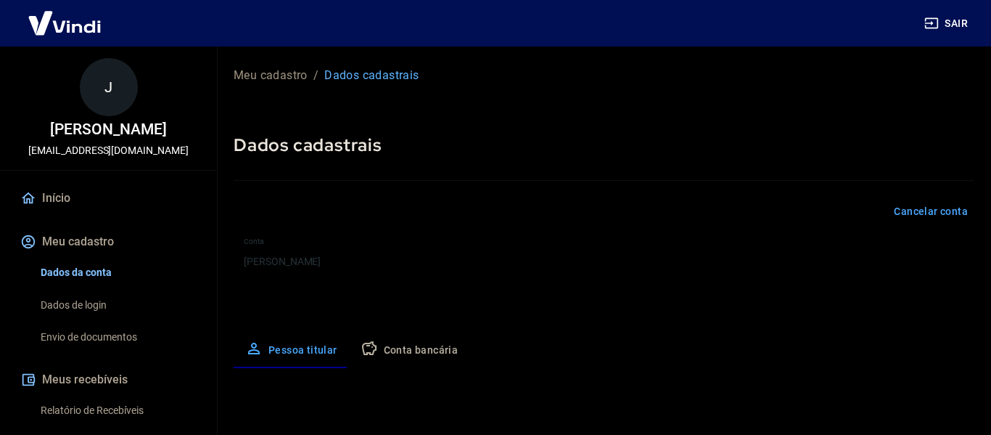
select select "CE"
select select "business"
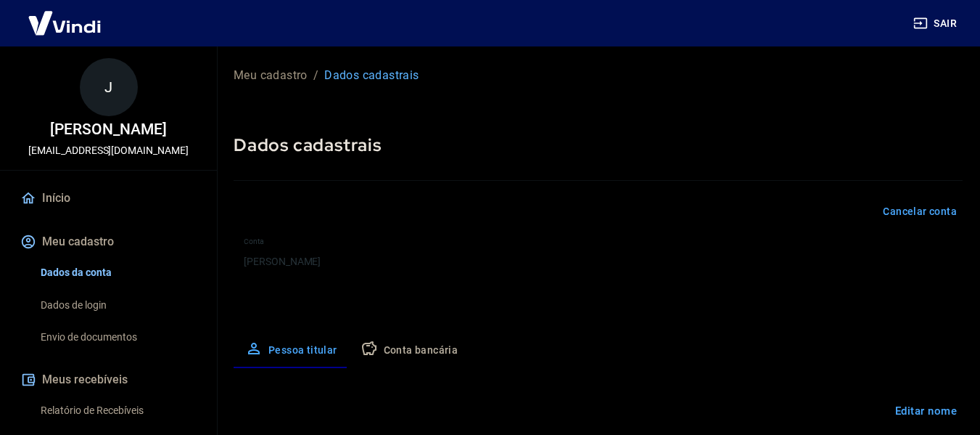
type input "034.467.543-26"
click at [422, 345] on button "Conta bancária" at bounding box center [409, 350] width 121 height 35
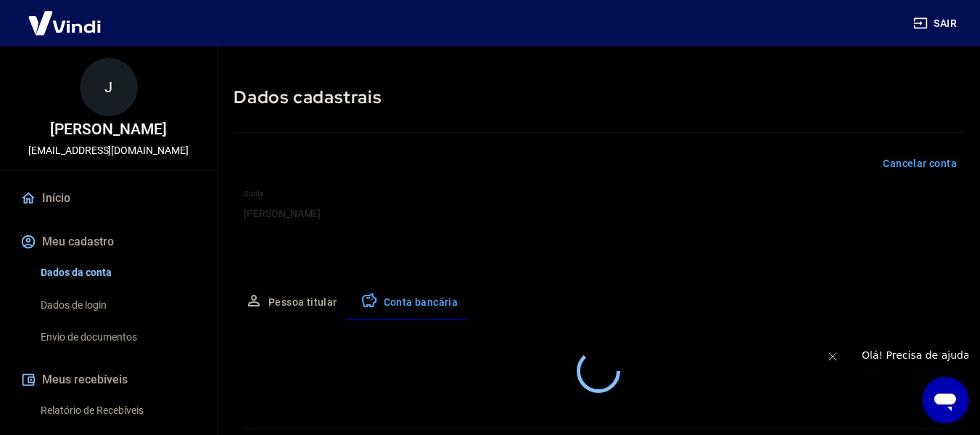
select select "1"
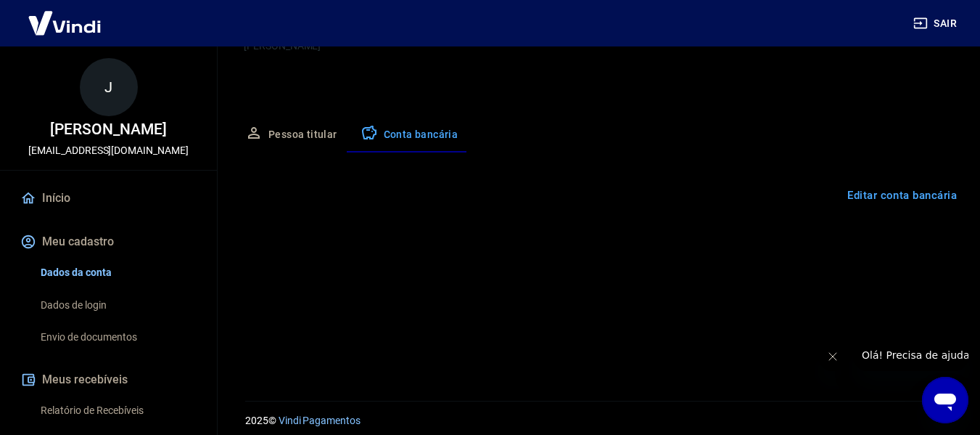
scroll to position [226, 0]
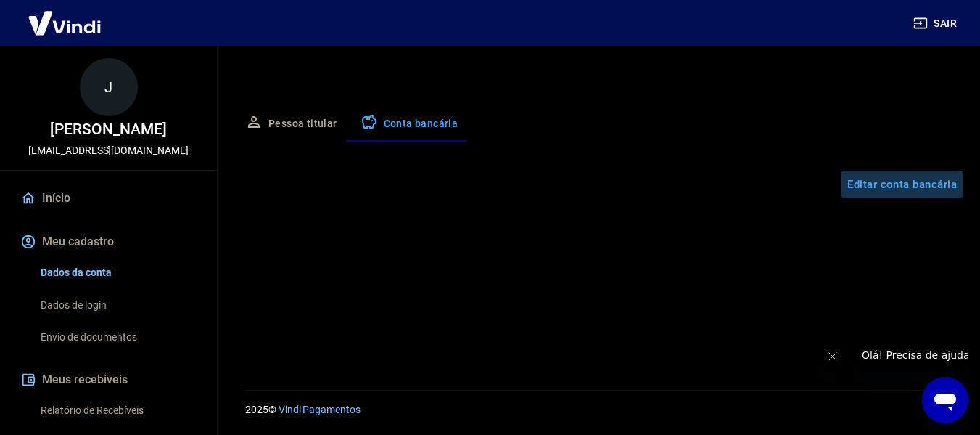
click at [911, 182] on button "Editar conta bancária" at bounding box center [901, 184] width 121 height 28
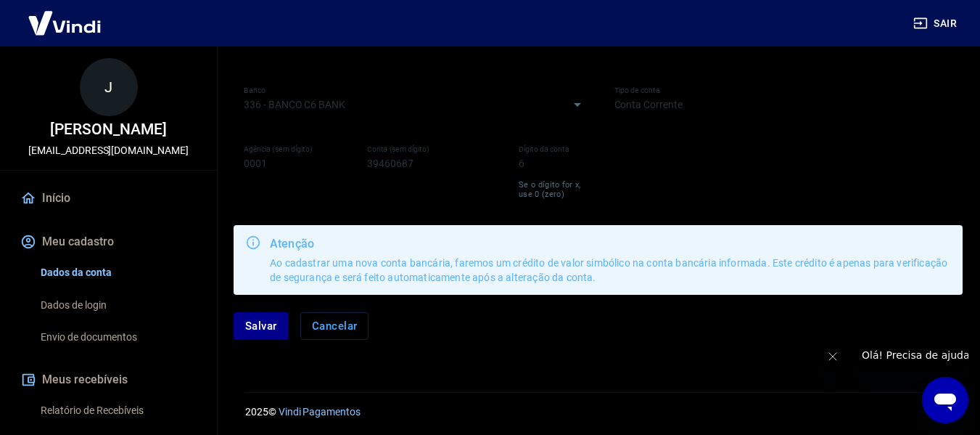
scroll to position [331, 0]
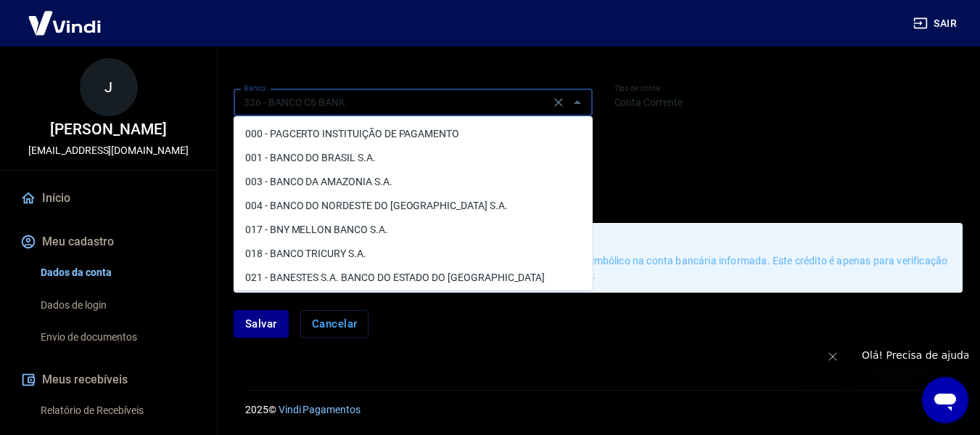
click at [301, 105] on input "336 - BANCO C6 BANK" at bounding box center [392, 103] width 308 height 18
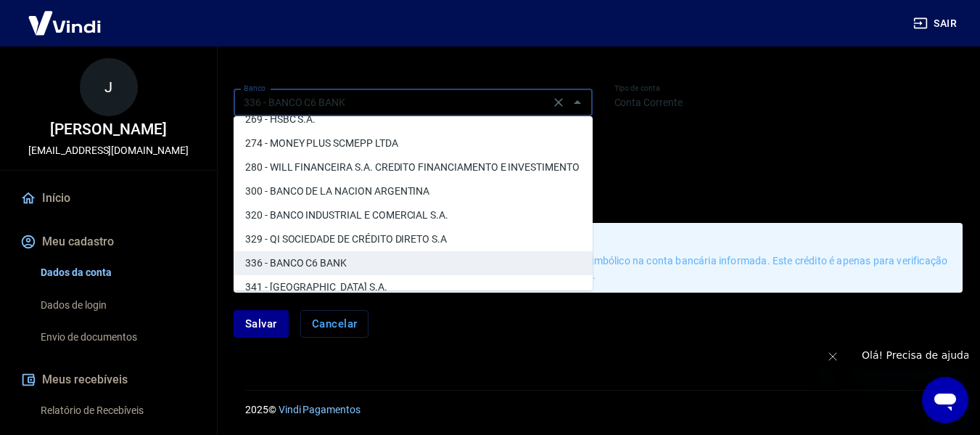
click at [415, 116] on li "269 - HSBC S.A." at bounding box center [413, 119] width 359 height 24
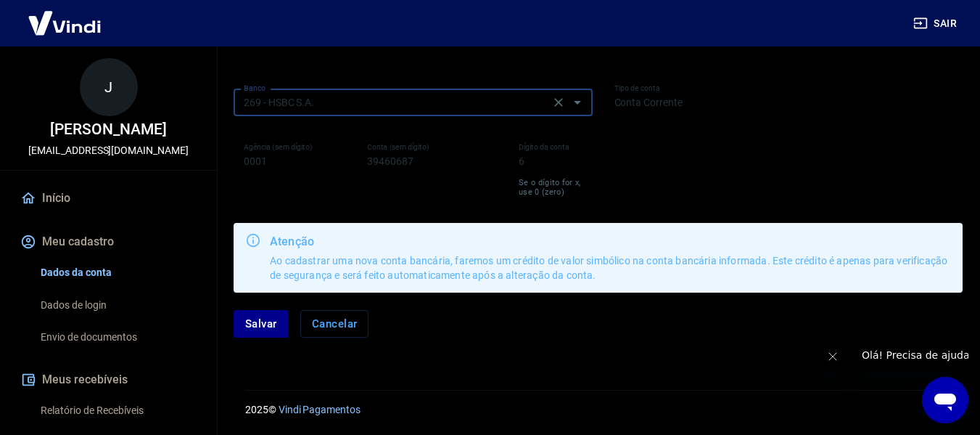
click at [415, 116] on div "Banco 269 - HSBC S.A. Banco" at bounding box center [413, 101] width 359 height 36
click at [575, 101] on icon "Abrir" at bounding box center [577, 102] width 17 height 17
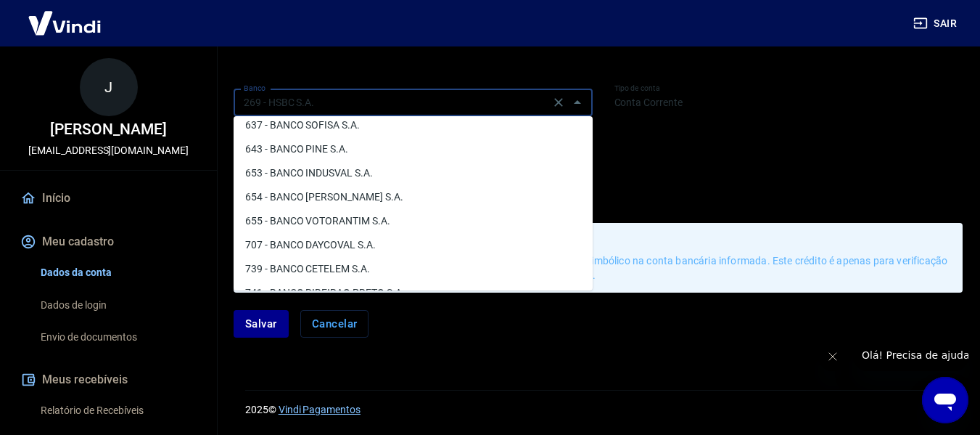
scroll to position [2262, 0]
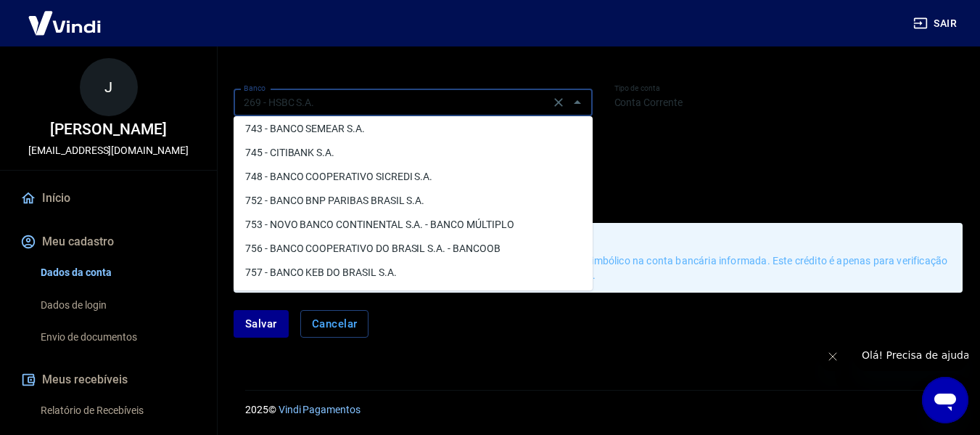
click at [350, 332] on button "Cancelar" at bounding box center [334, 324] width 69 height 28
type input "336 - BANCO C6 BANK"
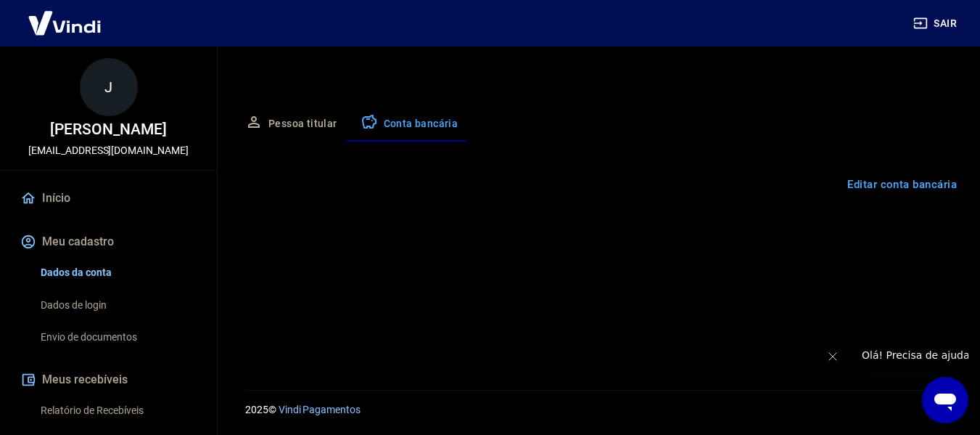
scroll to position [226, 0]
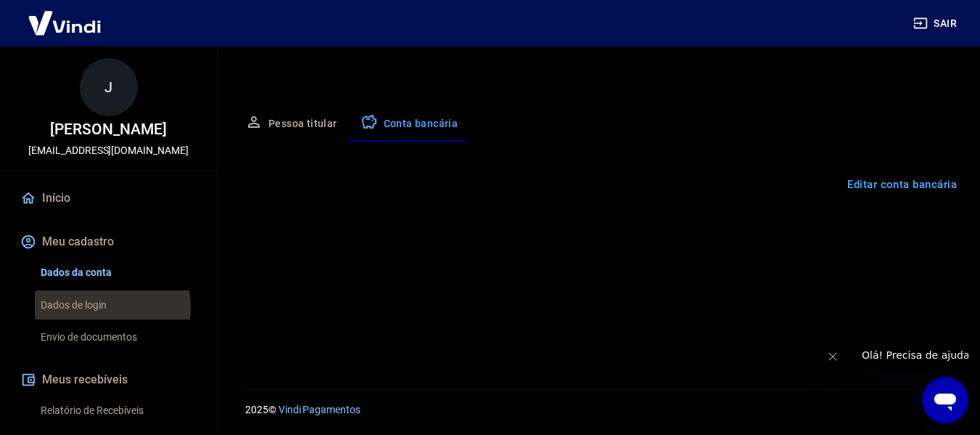
click at [96, 320] on link "Dados de login" at bounding box center [117, 305] width 165 height 30
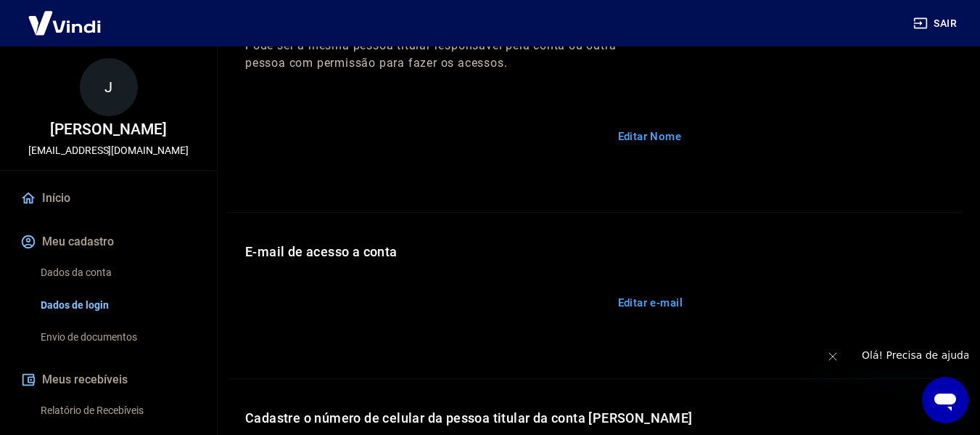
scroll to position [495, 0]
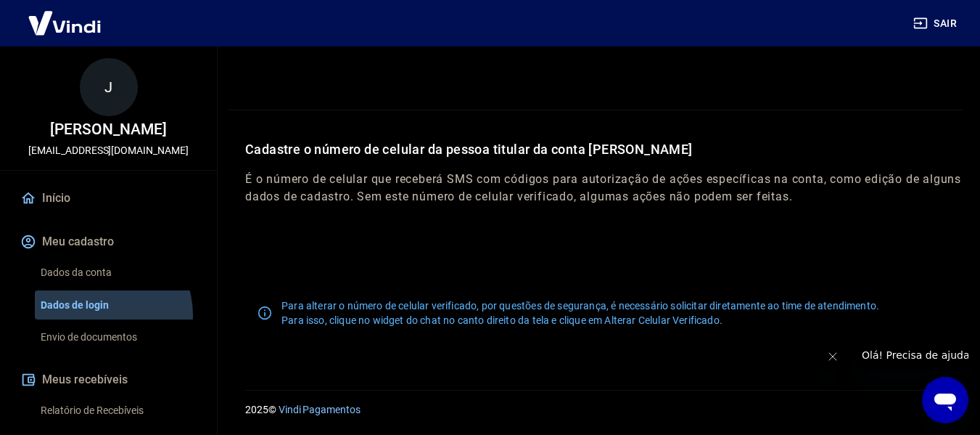
click at [99, 320] on link "Dados de login" at bounding box center [117, 305] width 165 height 30
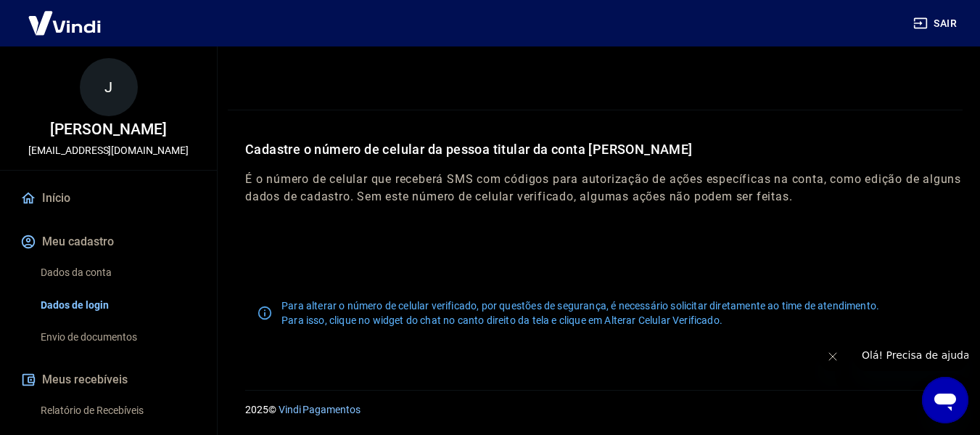
click at [111, 347] on link "Envio de documentos" at bounding box center [117, 337] width 165 height 30
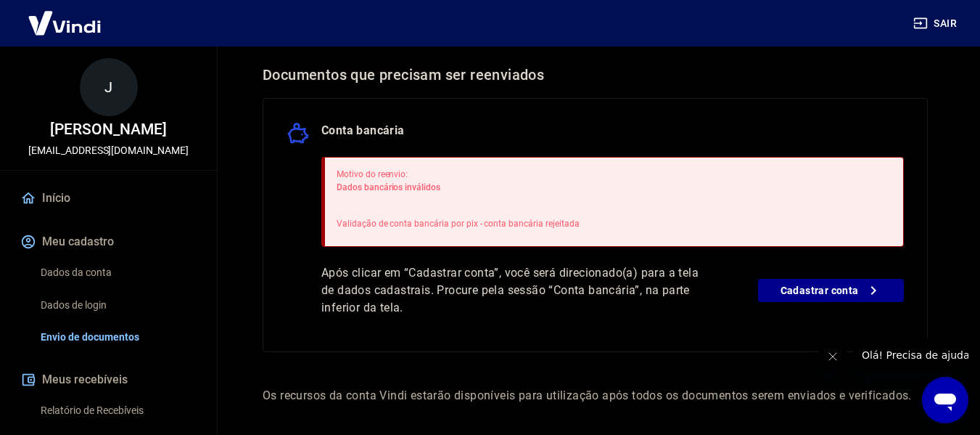
scroll to position [375, 0]
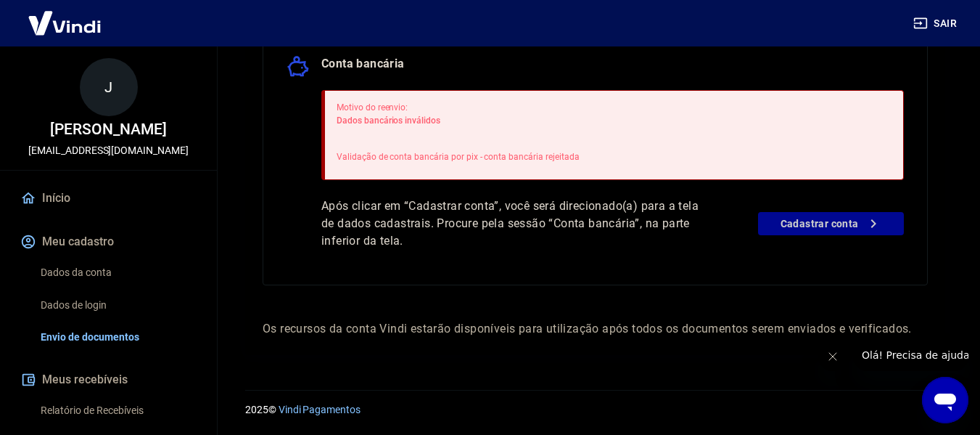
click at [775, 226] on link "Cadastrar conta" at bounding box center [831, 223] width 146 height 23
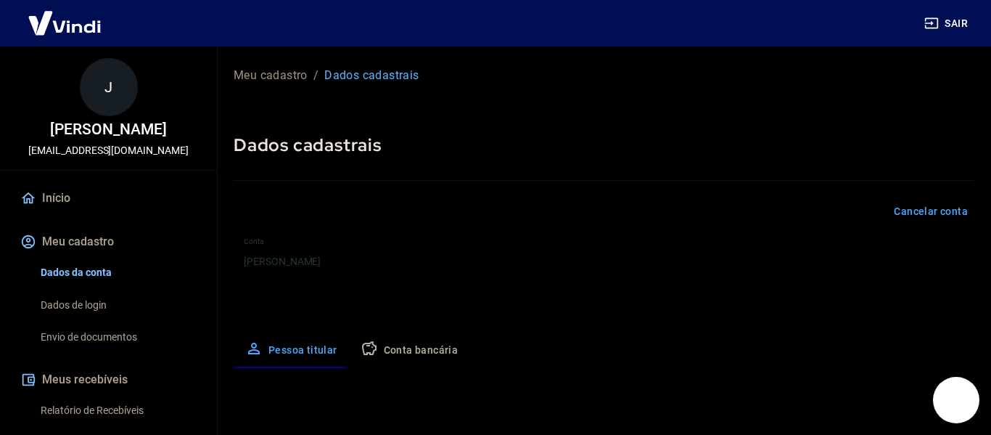
select select "CE"
select select "business"
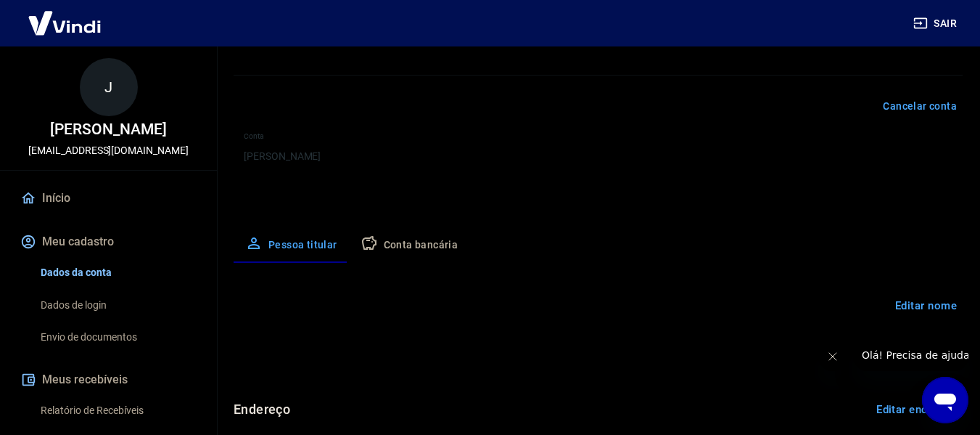
scroll to position [59, 0]
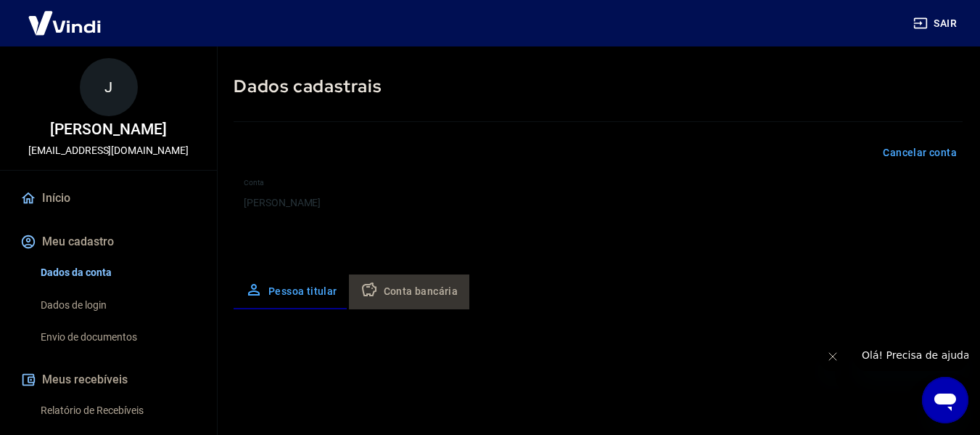
click at [422, 286] on button "Conta bancária" at bounding box center [409, 291] width 121 height 35
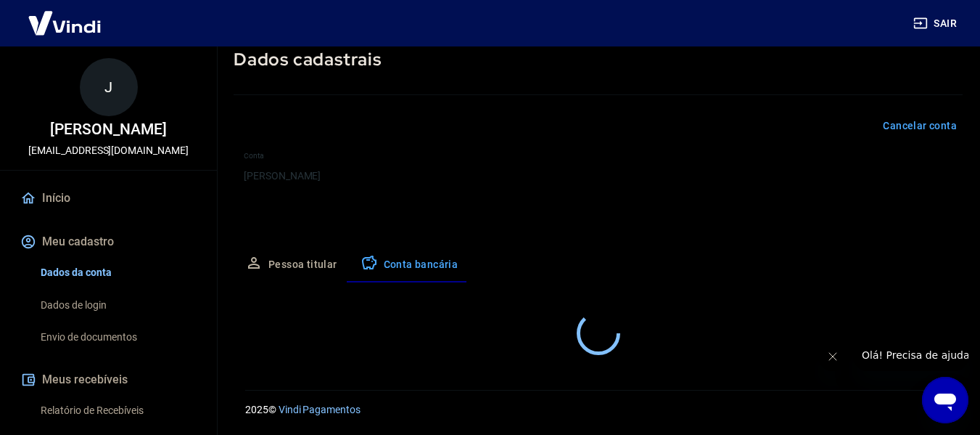
select select "1"
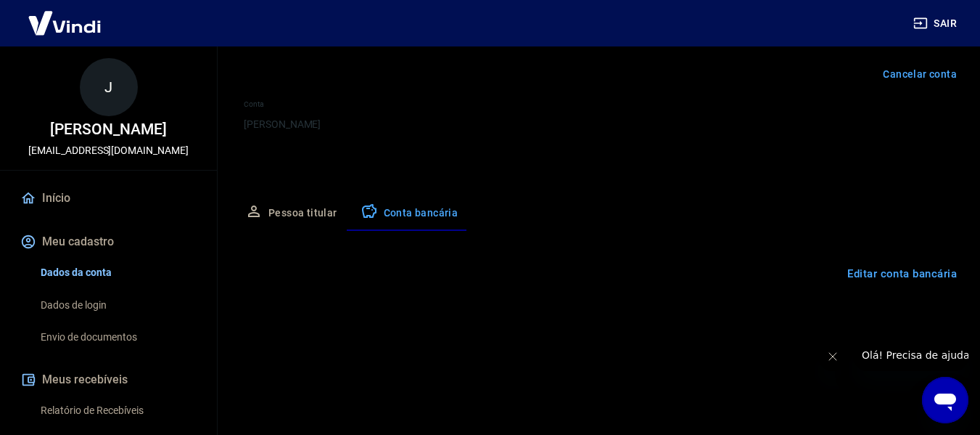
scroll to position [226, 0]
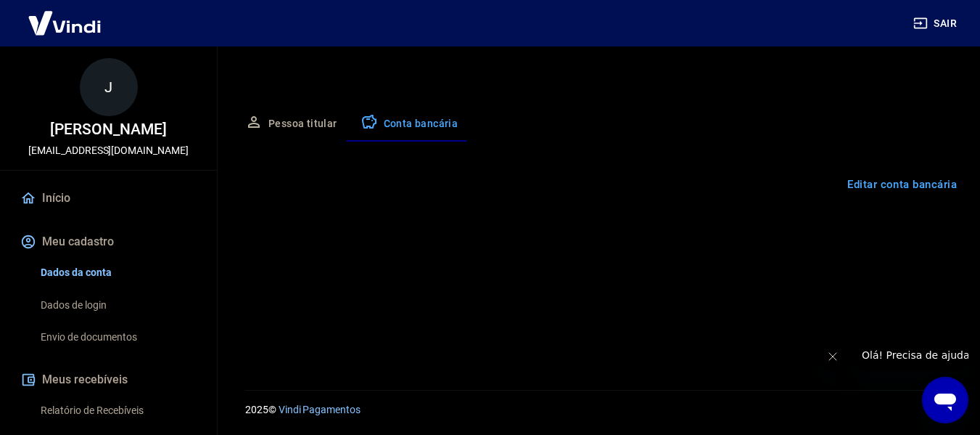
click at [873, 190] on button "Editar conta bancária" at bounding box center [901, 184] width 121 height 28
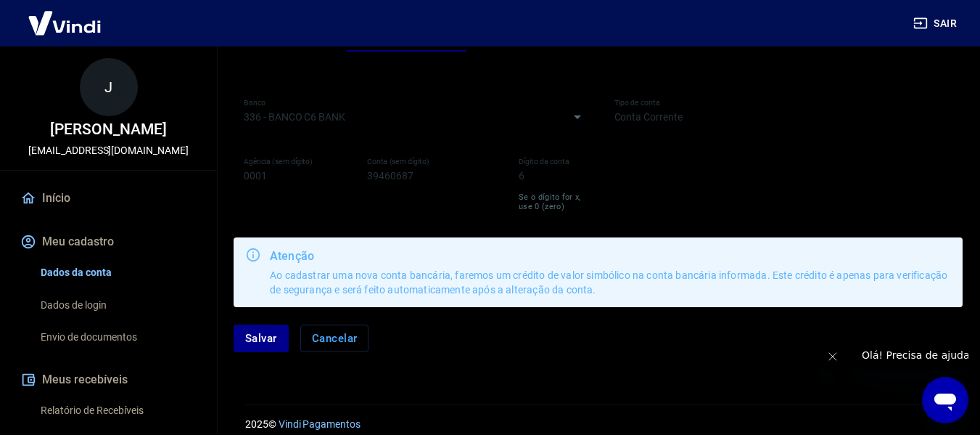
scroll to position [331, 0]
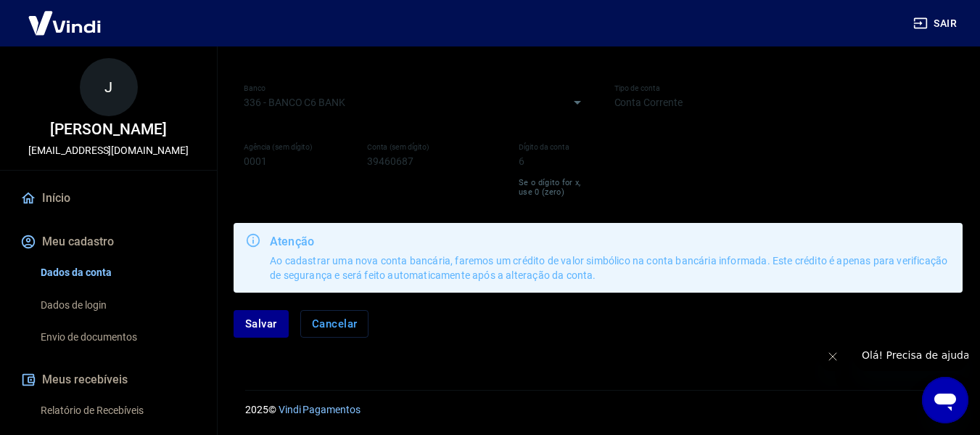
click at [409, 267] on div "Atenção Ao cadastrar uma nova conta bancária, faremos um crédito de valor simbó…" at bounding box center [610, 257] width 681 height 61
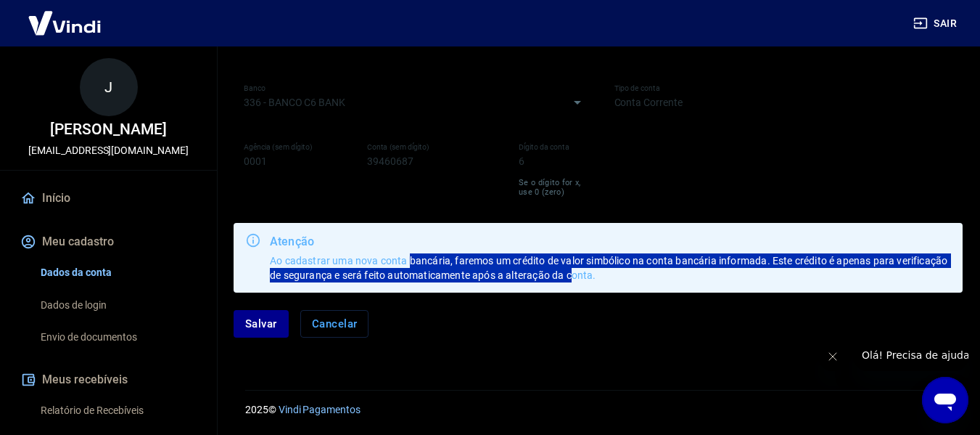
drag, startPoint x: 408, startPoint y: 258, endPoint x: 572, endPoint y: 284, distance: 166.7
click at [572, 284] on div "Atenção Ao cadastrar uma nova conta bancária, faremos um crédito de valor simbó…" at bounding box center [610, 257] width 681 height 61
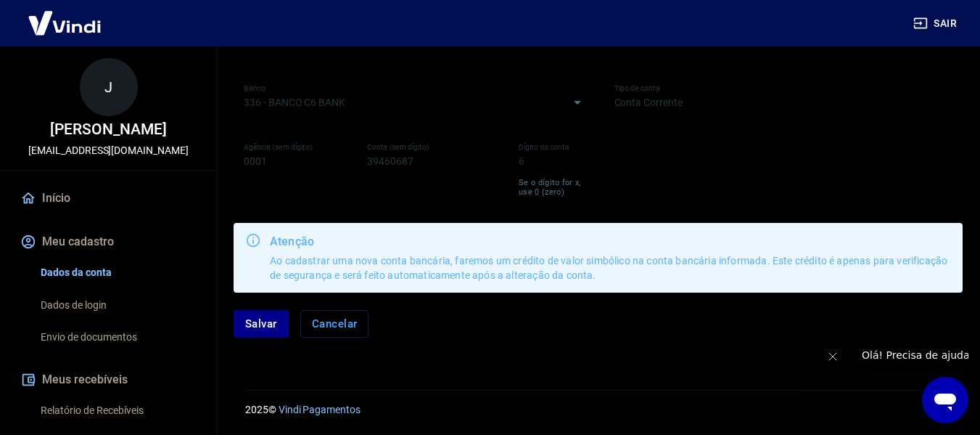
click at [482, 304] on div "[PERSON_NAME]" at bounding box center [598, 323] width 729 height 62
click at [272, 319] on button "Salvar" at bounding box center [261, 324] width 55 height 28
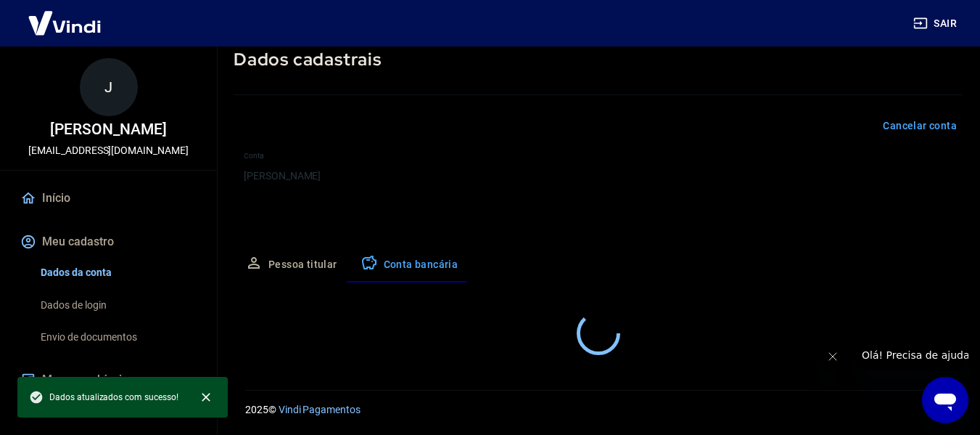
select select "1"
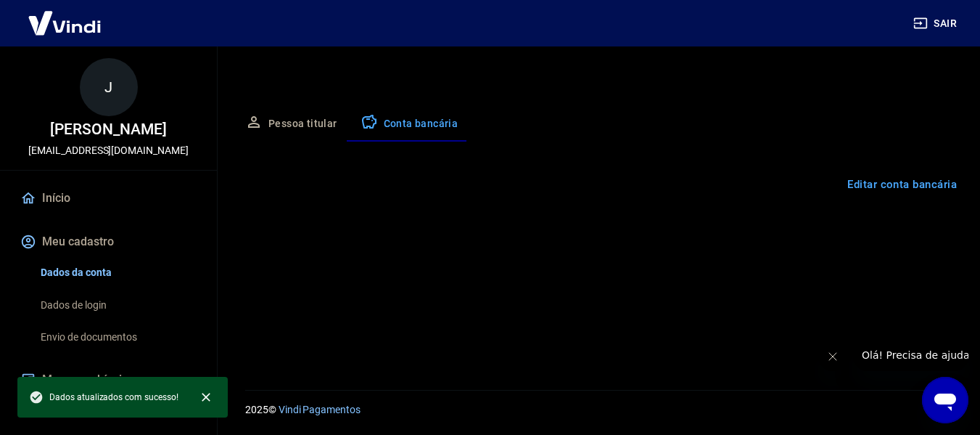
click at [85, 344] on link "Envio de documentos" at bounding box center [117, 337] width 165 height 30
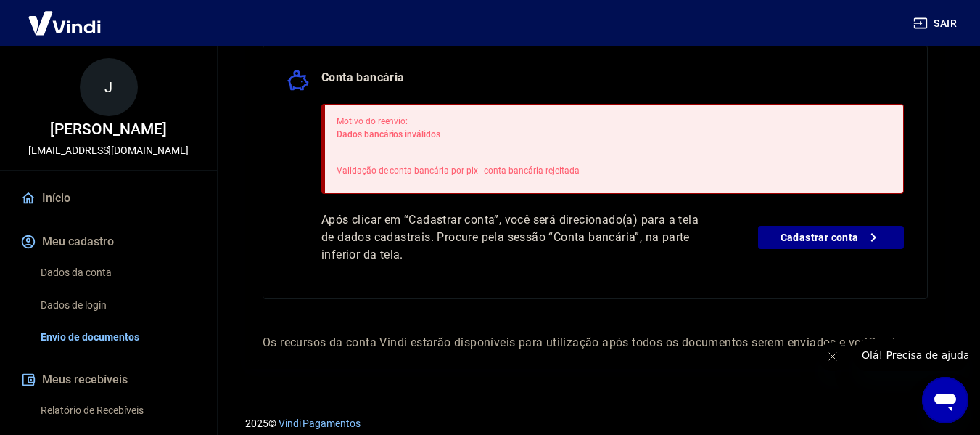
scroll to position [375, 0]
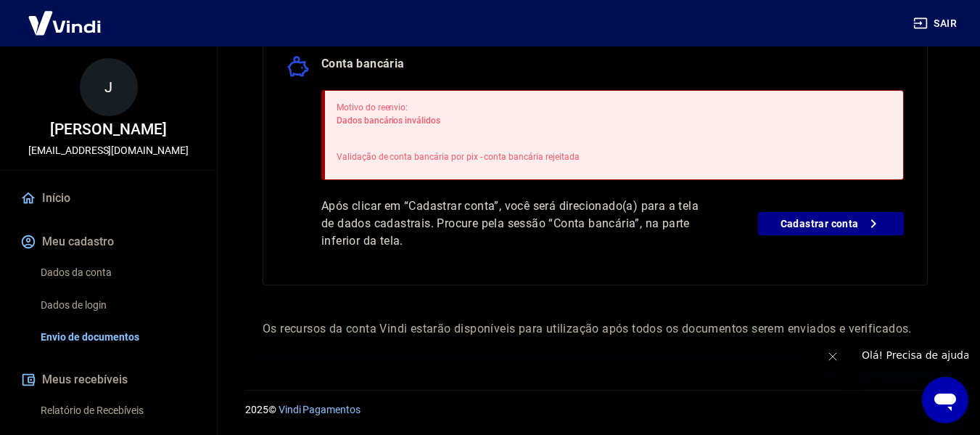
drag, startPoint x: 505, startPoint y: 210, endPoint x: 452, endPoint y: 188, distance: 57.5
click at [503, 210] on p "Após clicar em “Cadastrar conta”, você será direcionado(a) para a tela de dados…" at bounding box center [510, 223] width 379 height 52
click at [387, 120] on span "Dados bancários inválidos" at bounding box center [389, 120] width 104 height 10
click at [472, 136] on div "Motivo do reenvio: Dados bancários inválidos Validação de conta bancária por pi…" at bounding box center [458, 135] width 243 height 80
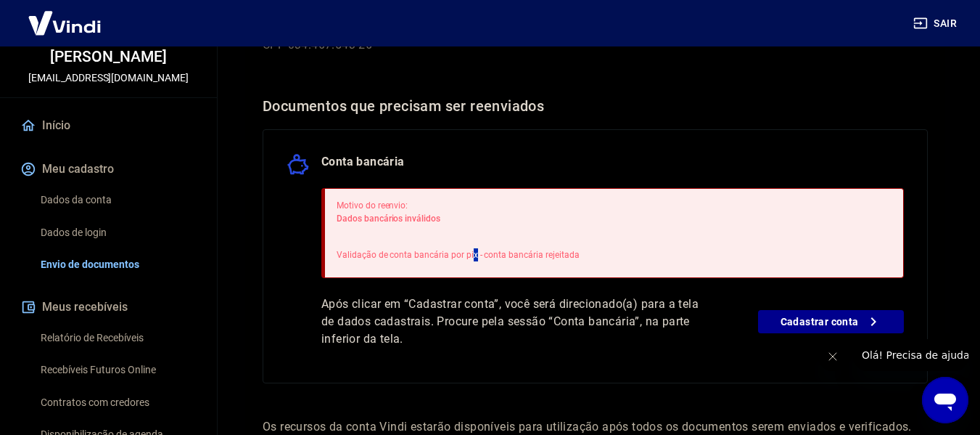
scroll to position [302, 0]
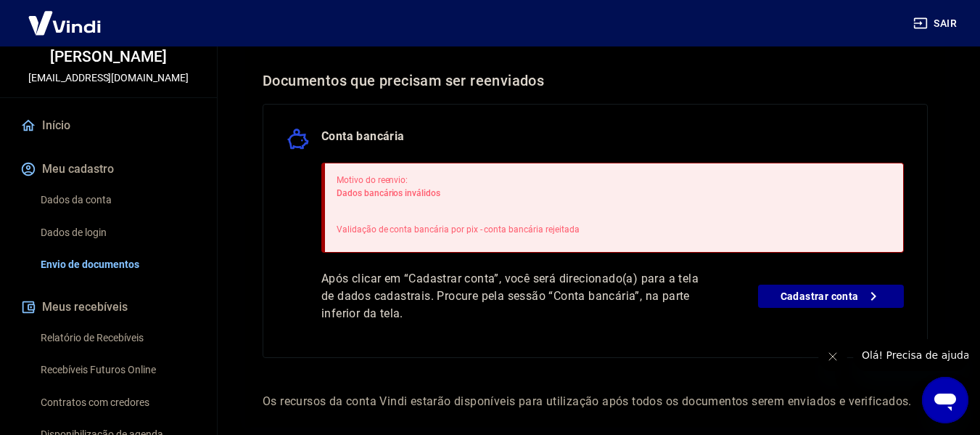
click at [395, 231] on p "Validação de conta bancária por pix - conta bancária rejeitada" at bounding box center [458, 229] width 243 height 13
click at [589, 231] on div "Motivo do reenvio: Dados bancários inválidos Validação de conta bancária por pi…" at bounding box center [612, 207] width 582 height 90
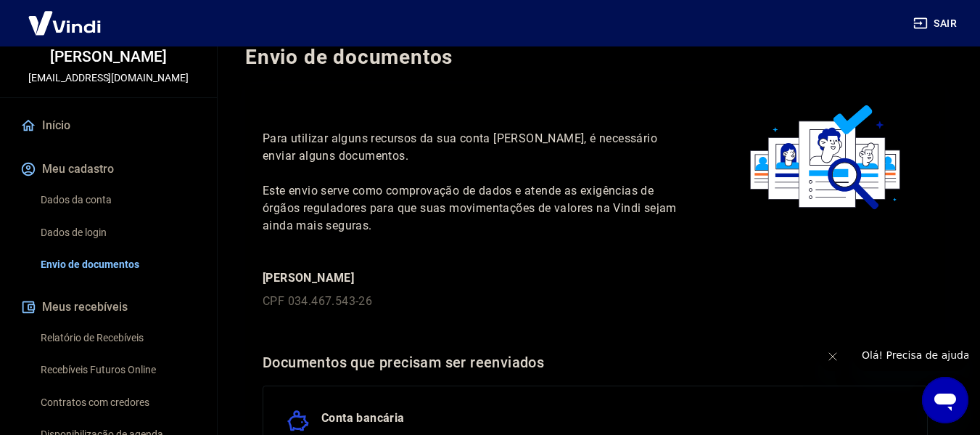
scroll to position [12, 0]
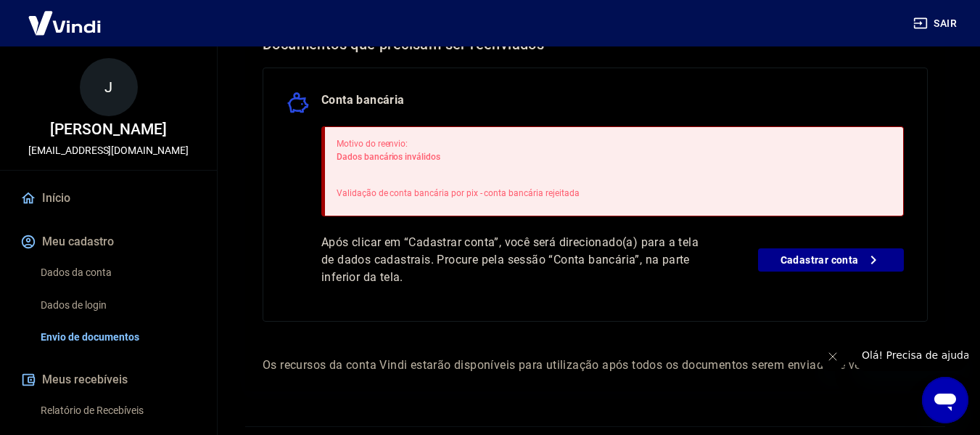
scroll to position [302, 0]
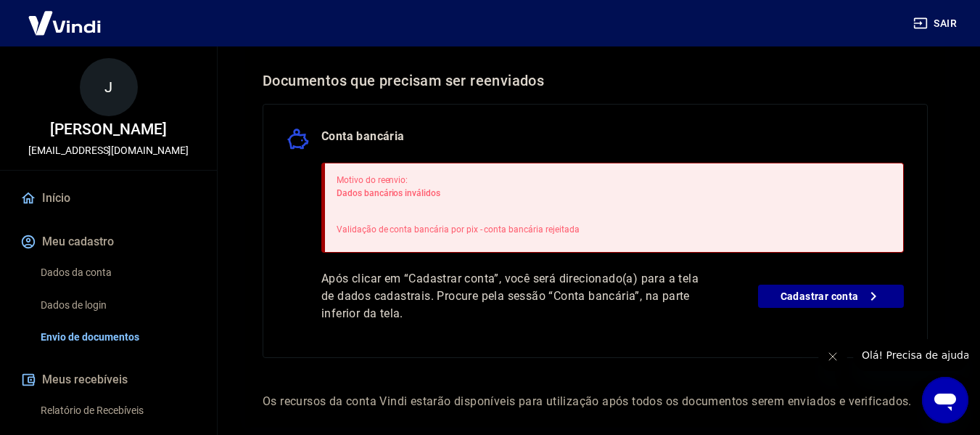
click at [323, 133] on p "Conta bancária" at bounding box center [362, 139] width 83 height 23
click at [281, 141] on div "Conta bancária Motivo do reenvio: Dados bancários inválidos Validação de conta …" at bounding box center [595, 231] width 665 height 254
drag, startPoint x: 344, startPoint y: 78, endPoint x: 734, endPoint y: 149, distance: 396.6
click at [734, 149] on div "Conta bancária" at bounding box center [595, 139] width 617 height 23
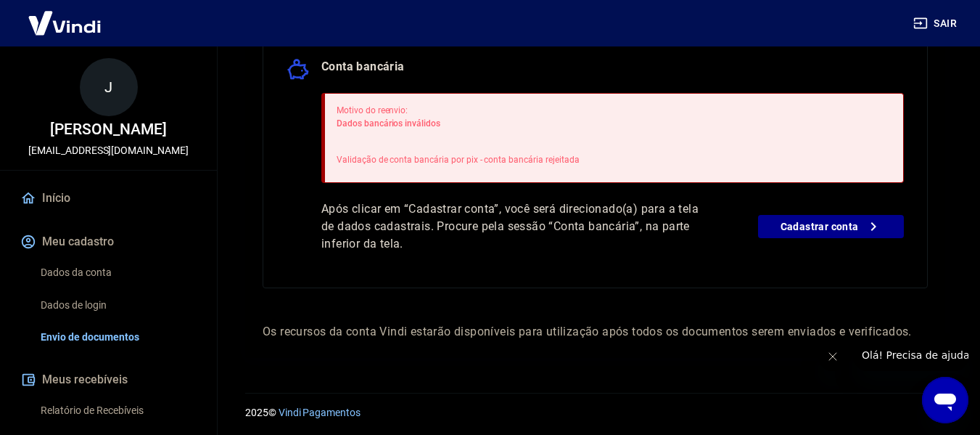
scroll to position [375, 0]
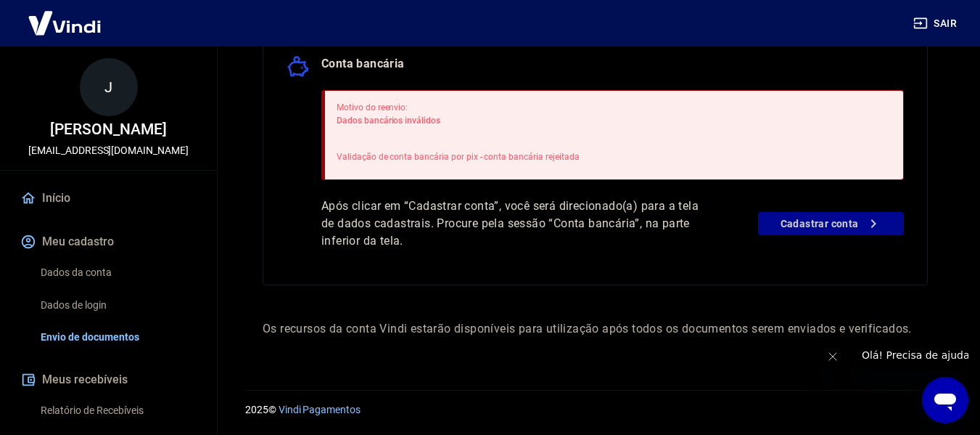
click at [814, 219] on link "Cadastrar conta" at bounding box center [831, 223] width 146 height 23
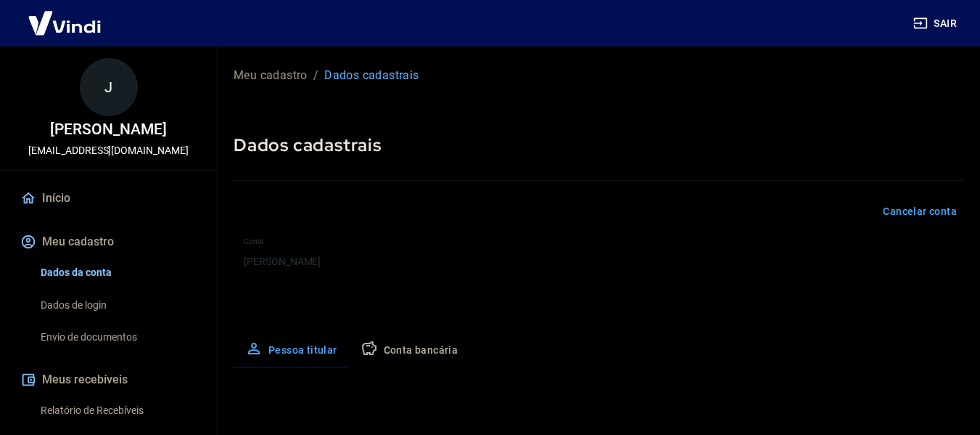
select select "CE"
select select "business"
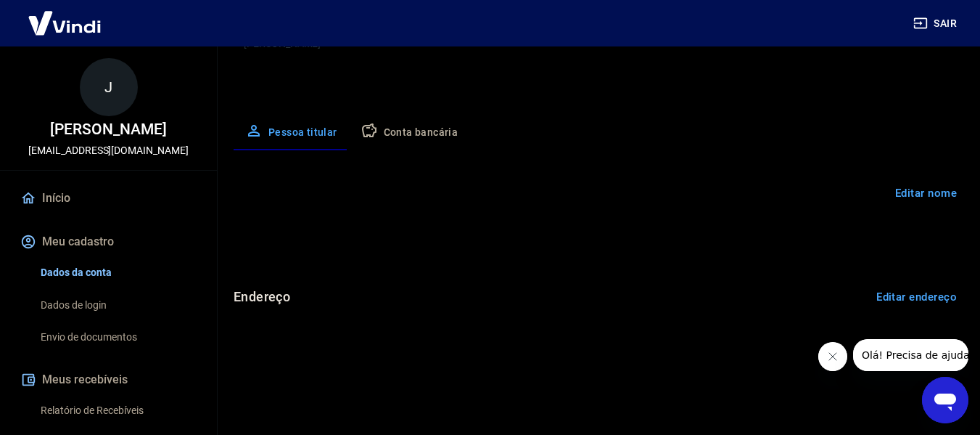
click at [420, 123] on button "Conta bancária" at bounding box center [409, 132] width 121 height 35
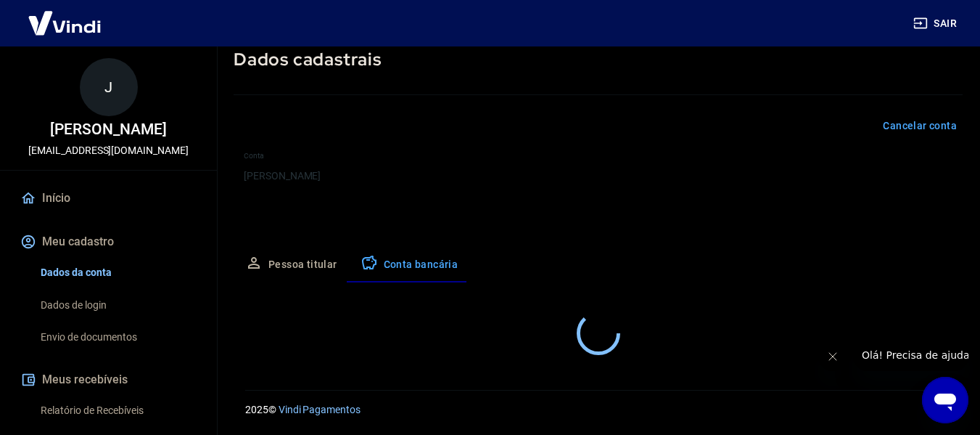
select select "1"
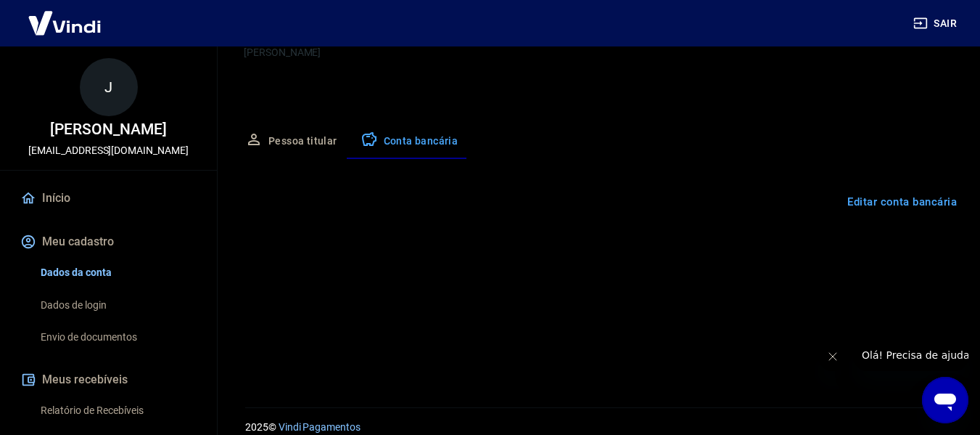
scroll to position [226, 0]
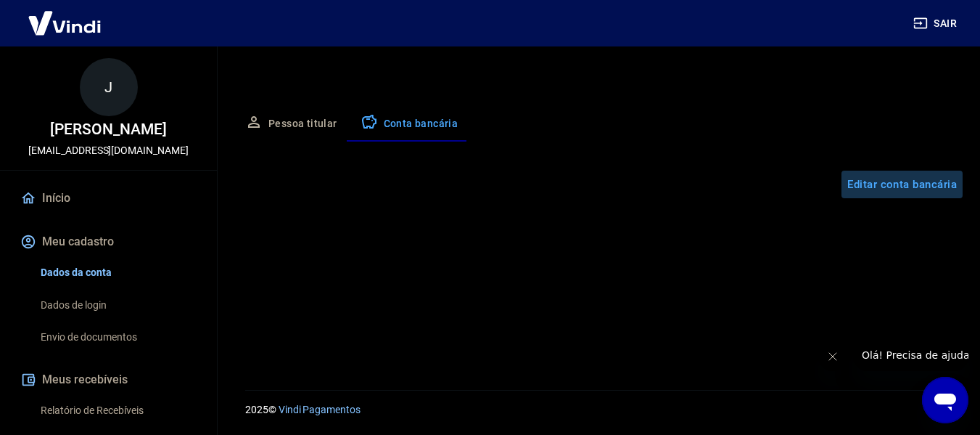
click at [881, 178] on button "Editar conta bancária" at bounding box center [901, 184] width 121 height 28
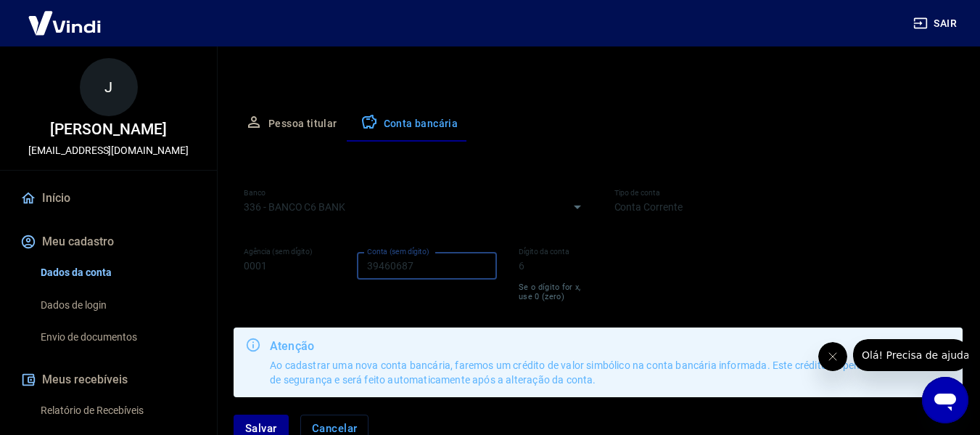
click at [443, 268] on input "39460687" at bounding box center [427, 265] width 140 height 27
drag, startPoint x: 437, startPoint y: 268, endPoint x: 357, endPoint y: 268, distance: 80.5
click at [358, 268] on input "39460687" at bounding box center [427, 265] width 140 height 27
type input "138016372"
click at [545, 272] on input "6" at bounding box center [551, 265] width 84 height 27
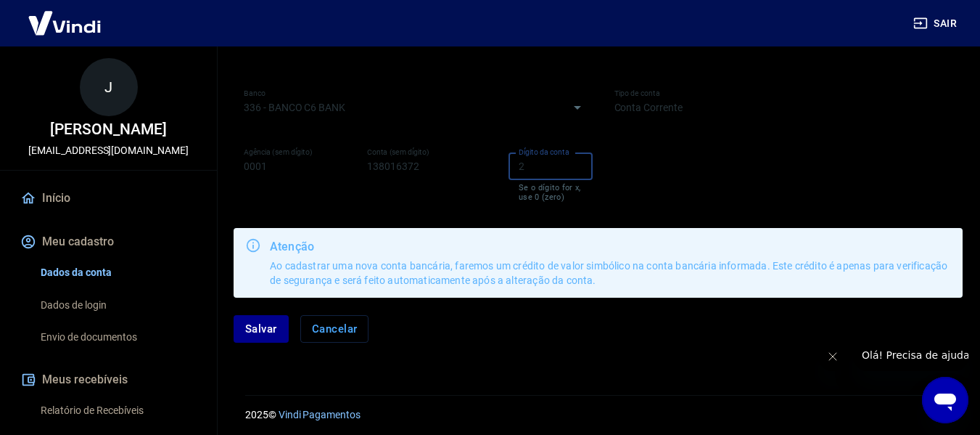
scroll to position [331, 0]
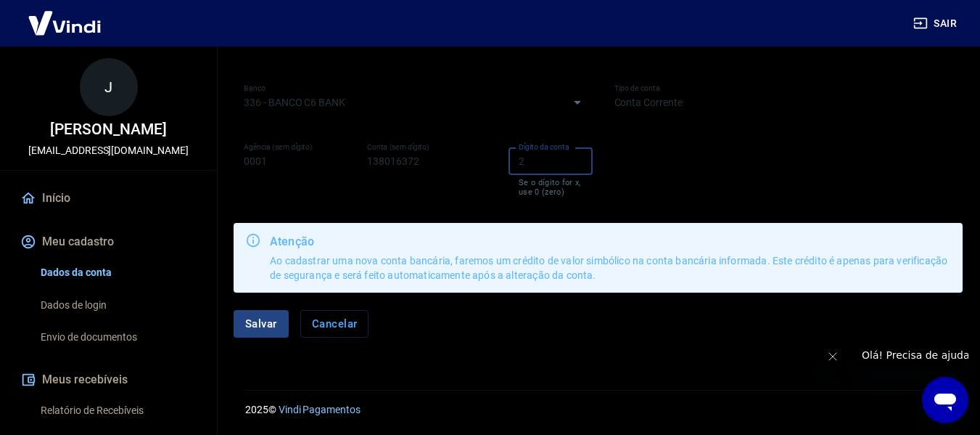
type input "2"
click at [263, 319] on button "Salvar" at bounding box center [261, 324] width 55 height 28
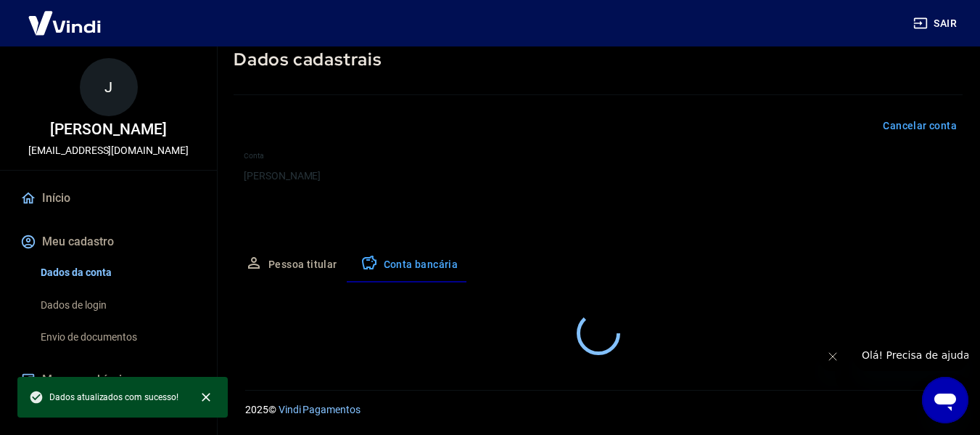
select select "1"
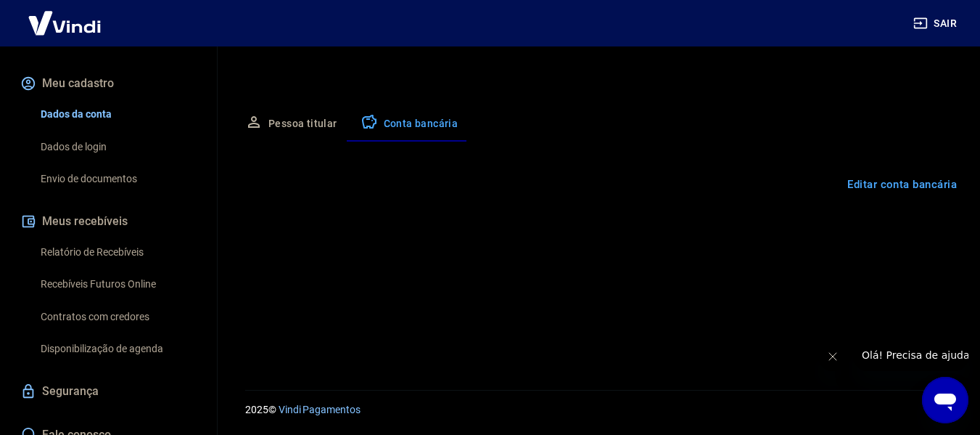
scroll to position [218, 0]
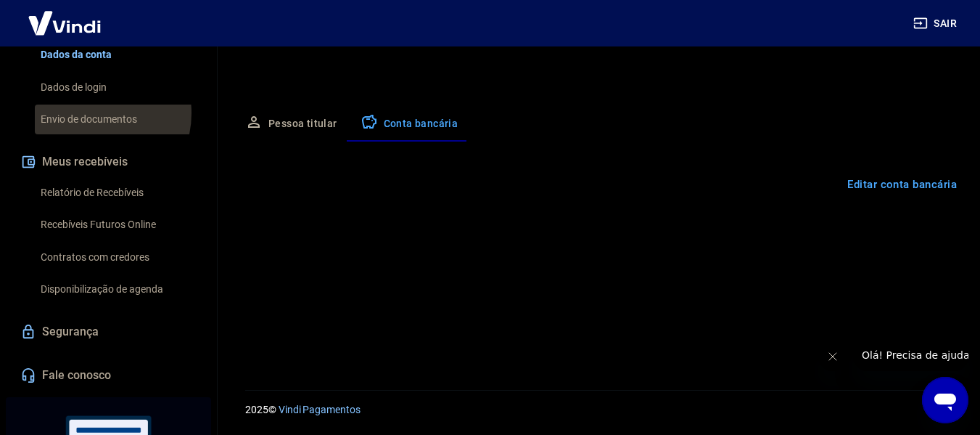
click at [90, 128] on link "Envio de documentos" at bounding box center [117, 119] width 165 height 30
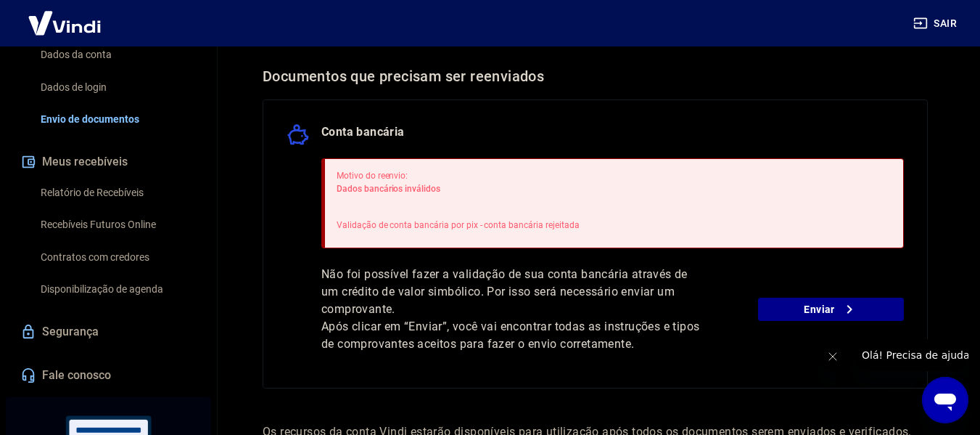
scroll to position [363, 0]
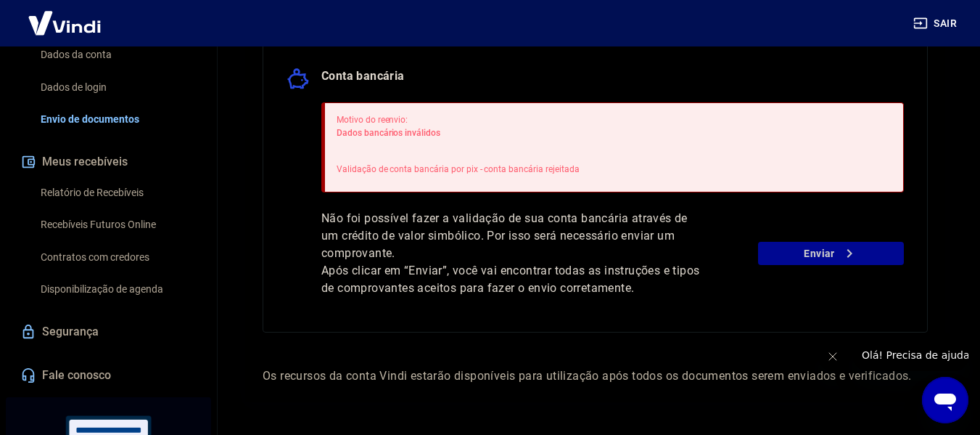
click at [789, 253] on link "Enviar" at bounding box center [831, 253] width 146 height 23
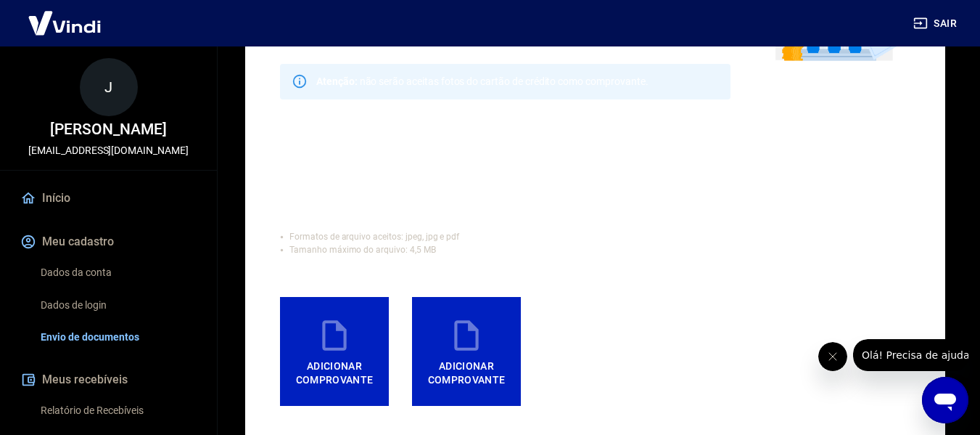
scroll to position [218, 0]
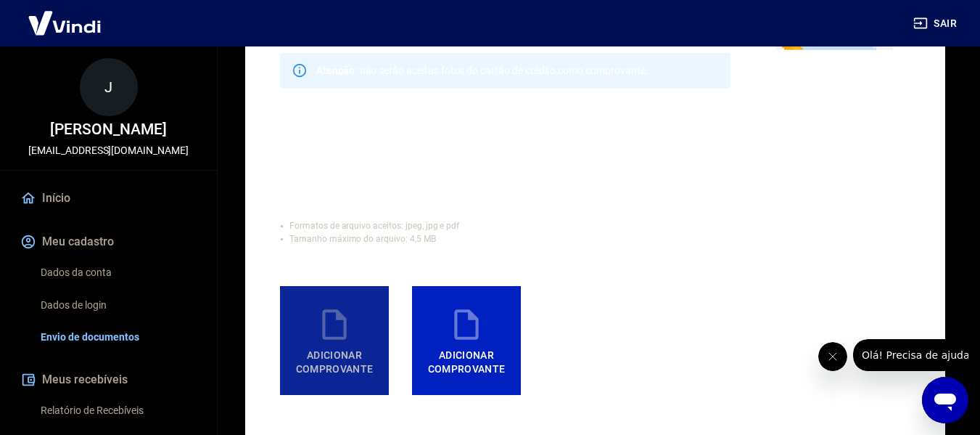
click at [322, 321] on icon at bounding box center [334, 324] width 36 height 36
click at [0, 0] on input "Adicionar comprovante" at bounding box center [0, 0] width 0 height 0
click at [342, 345] on span "Adicionar comprovante" at bounding box center [334, 358] width 97 height 33
click at [0, 0] on input "Adicionar comprovante" at bounding box center [0, 0] width 0 height 0
click at [302, 358] on span "Adicionar comprovante" at bounding box center [334, 358] width 97 height 33
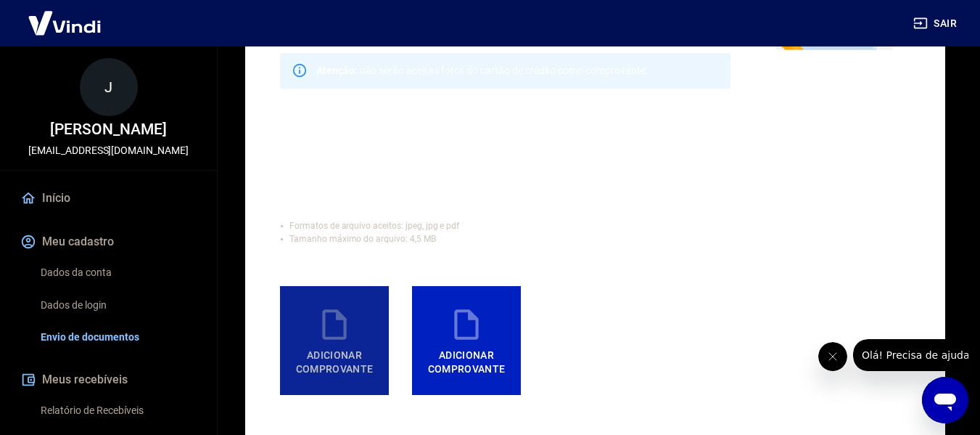
click at [0, 0] on input "Adicionar comprovante" at bounding box center [0, 0] width 0 height 0
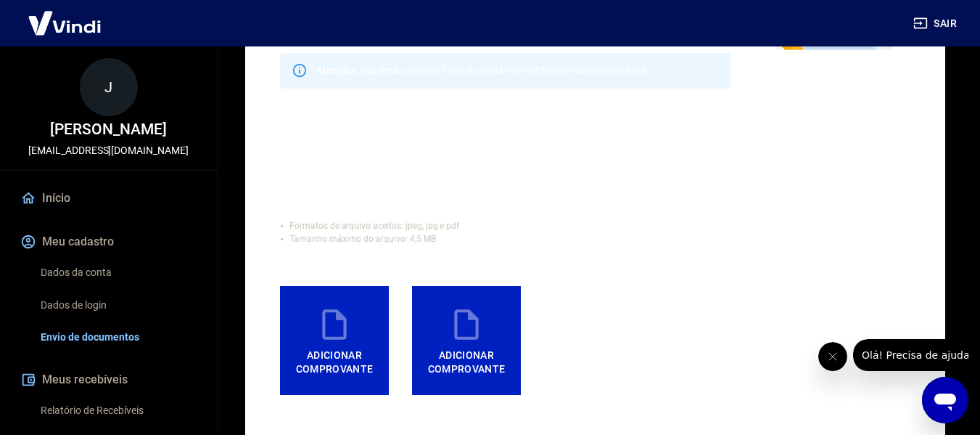
click at [462, 316] on icon at bounding box center [466, 324] width 36 height 36
click at [0, 0] on input "Adicionar comprovante" at bounding box center [0, 0] width 0 height 0
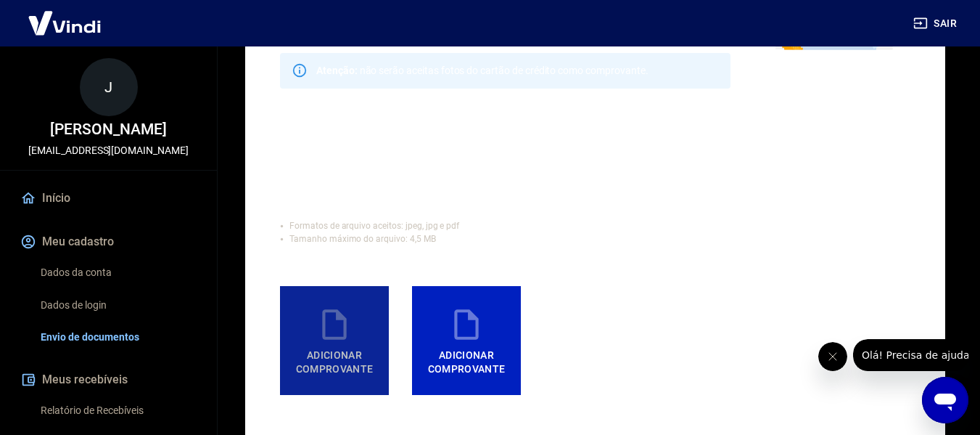
click at [351, 323] on icon at bounding box center [334, 324] width 36 height 36
click at [0, 0] on input "Adicionar comprovante" at bounding box center [0, 0] width 0 height 0
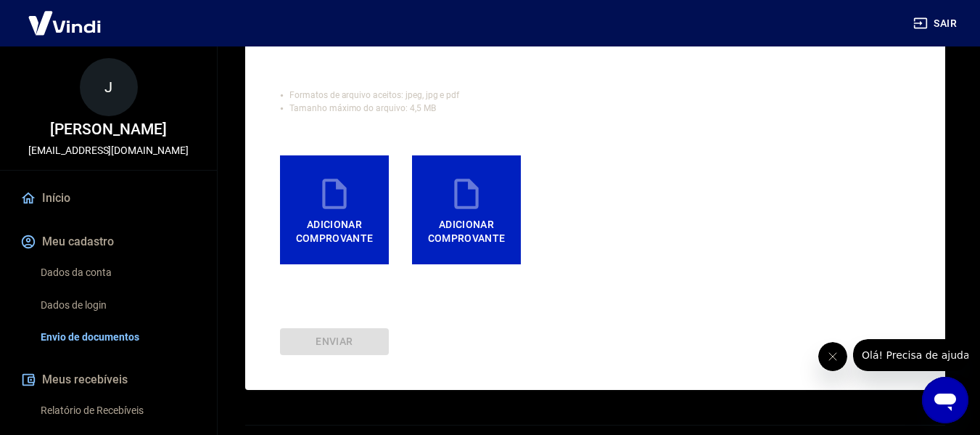
scroll to position [383, 0]
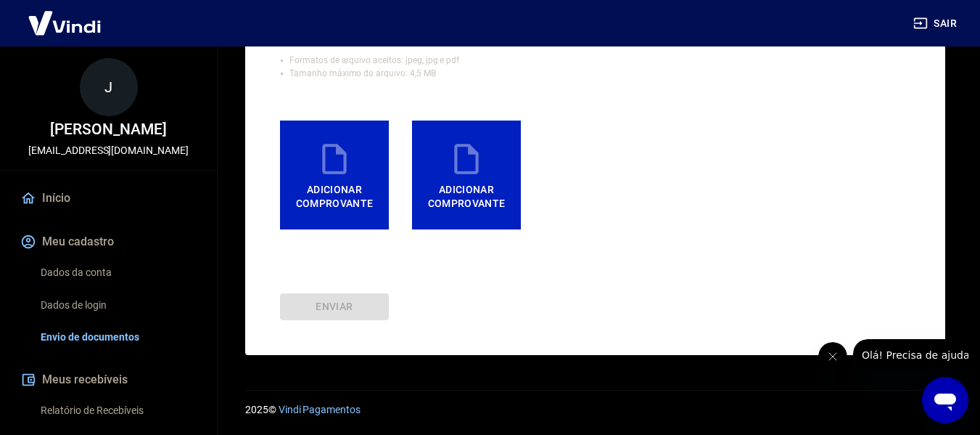
click at [336, 174] on icon at bounding box center [334, 159] width 36 height 36
click at [0, 0] on input "Adicionar comprovante" at bounding box center [0, 0] width 0 height 0
